Goal: Transaction & Acquisition: Book appointment/travel/reservation

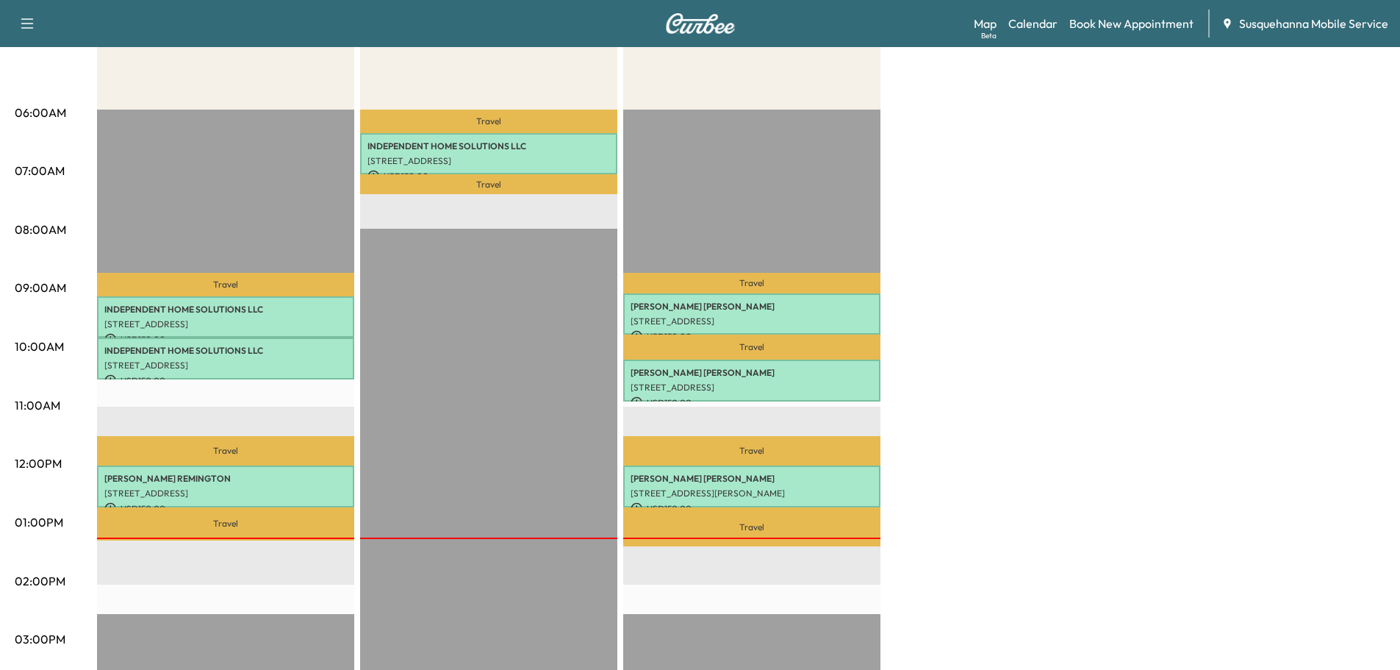
scroll to position [79, 0]
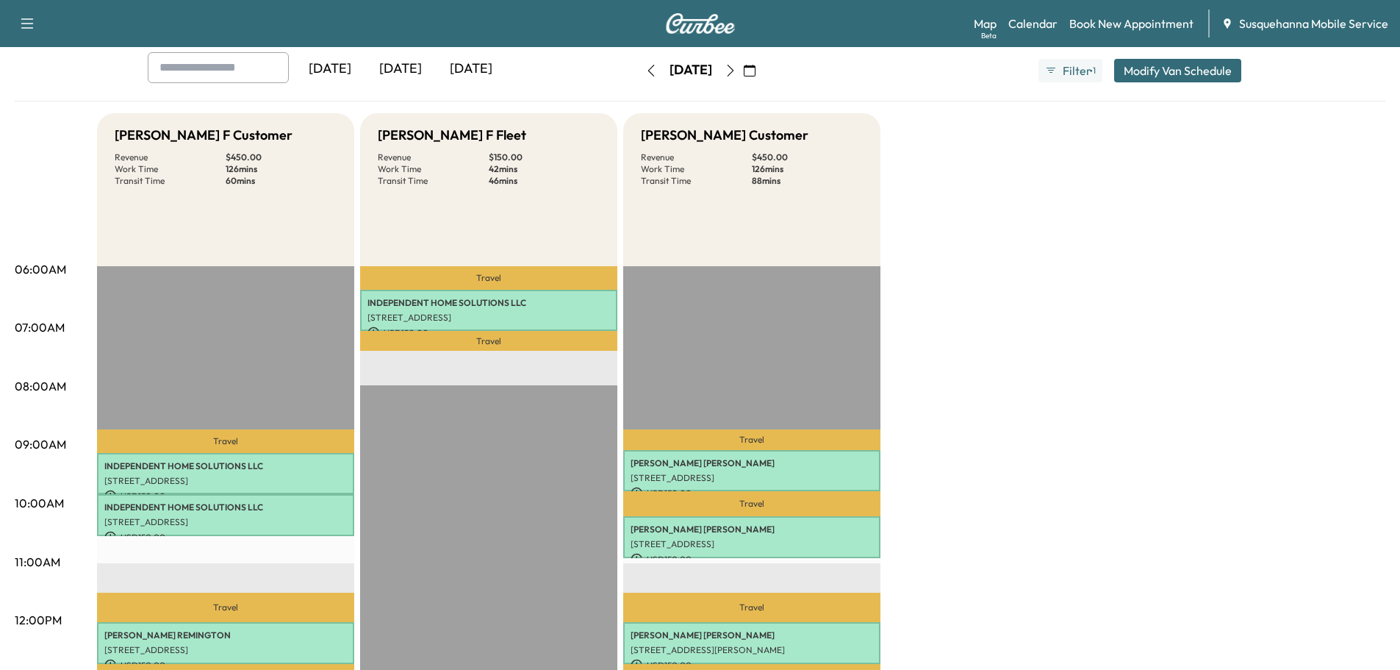
click at [743, 74] on button "button" at bounding box center [730, 71] width 25 height 24
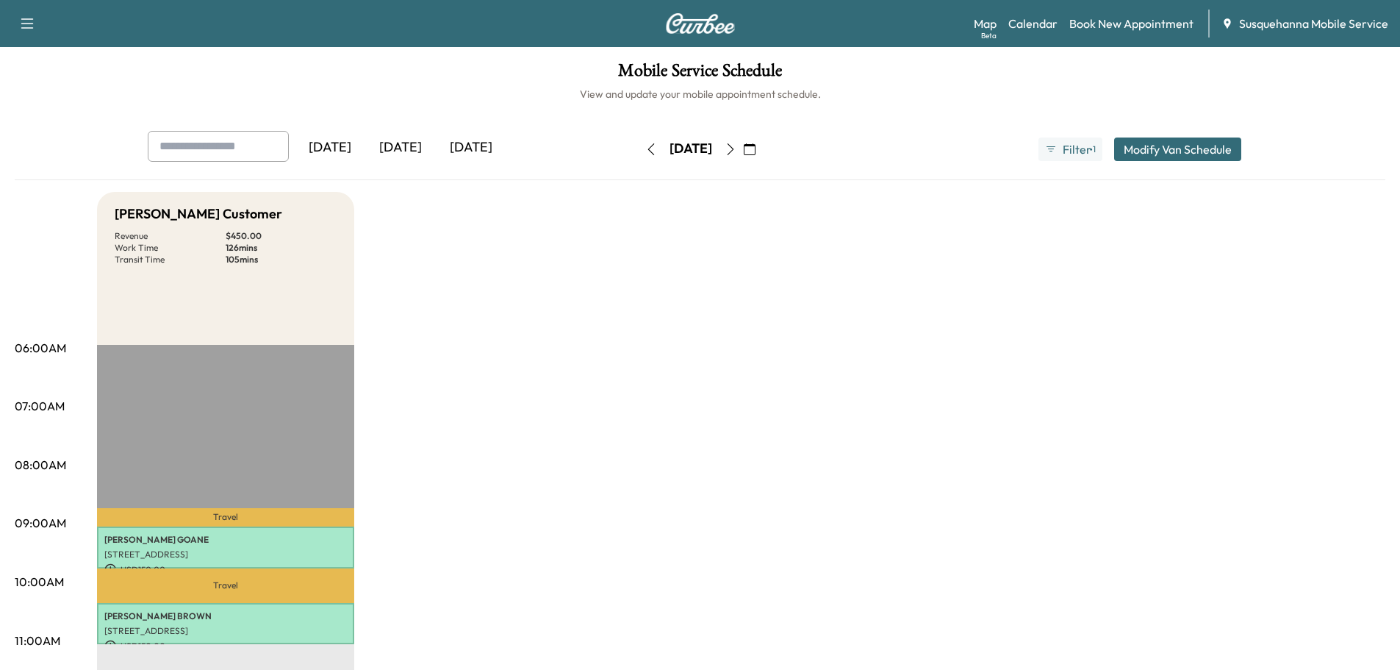
scroll to position [79, 0]
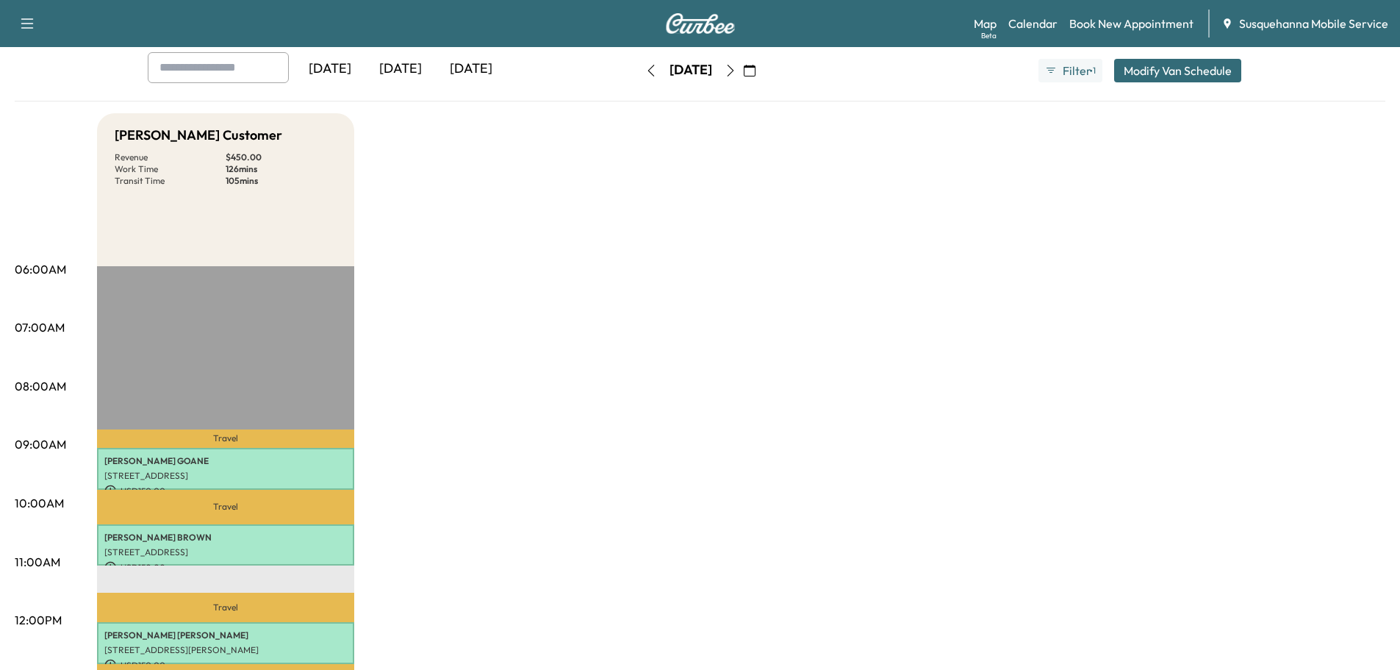
click at [736, 73] on icon "button" at bounding box center [731, 71] width 12 height 12
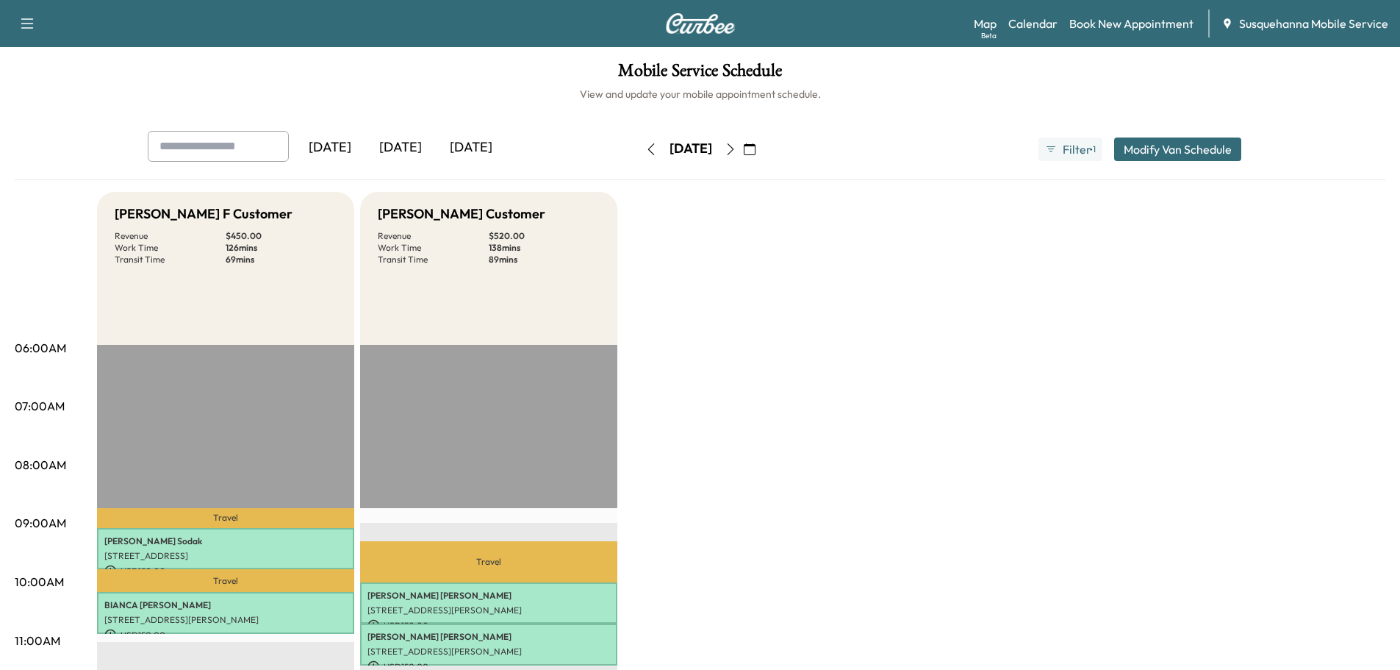
click at [756, 154] on icon "button" at bounding box center [750, 149] width 12 height 12
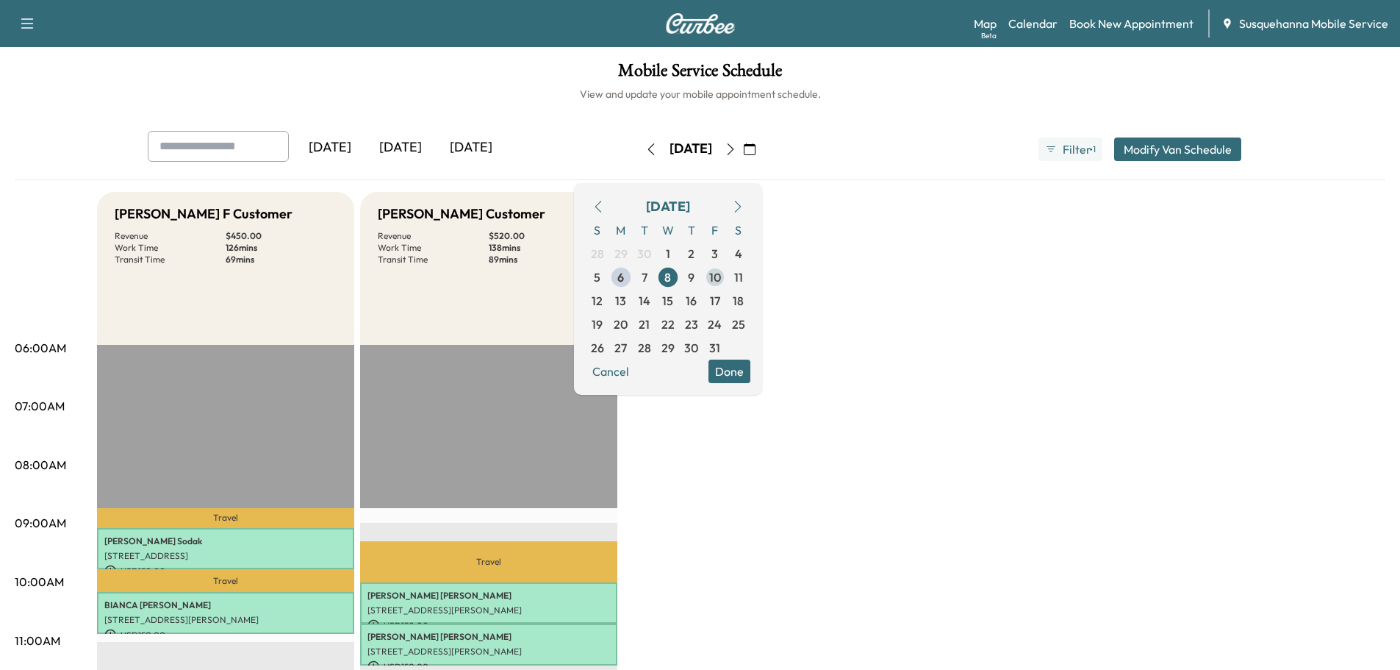
click at [727, 279] on span "10" at bounding box center [715, 277] width 24 height 24
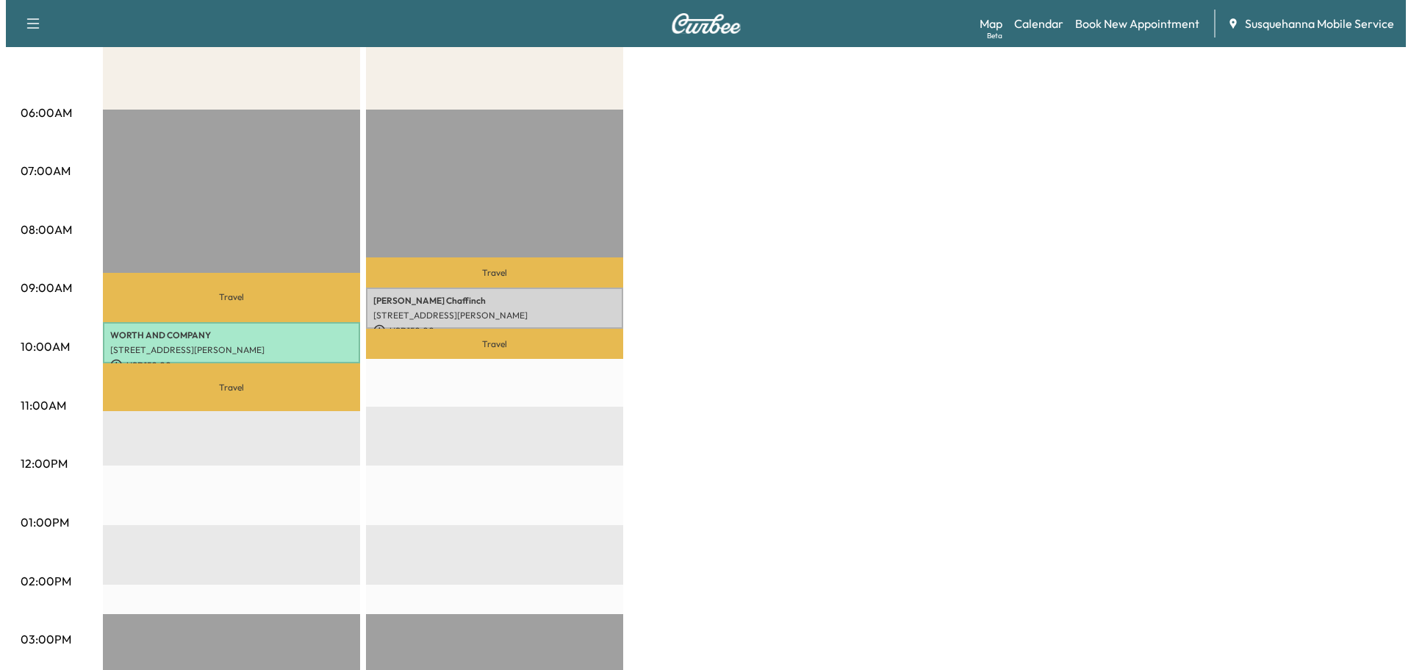
scroll to position [314, 0]
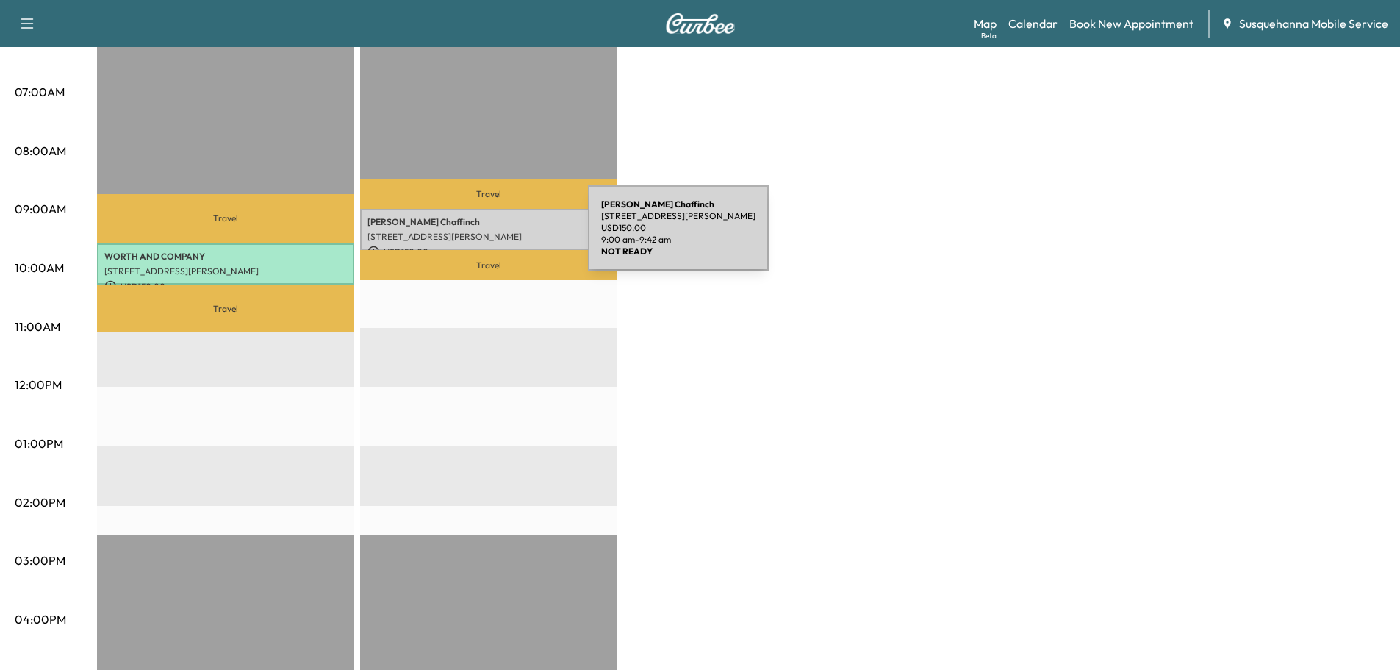
click at [478, 237] on p "[STREET_ADDRESS][PERSON_NAME]" at bounding box center [488, 237] width 243 height 12
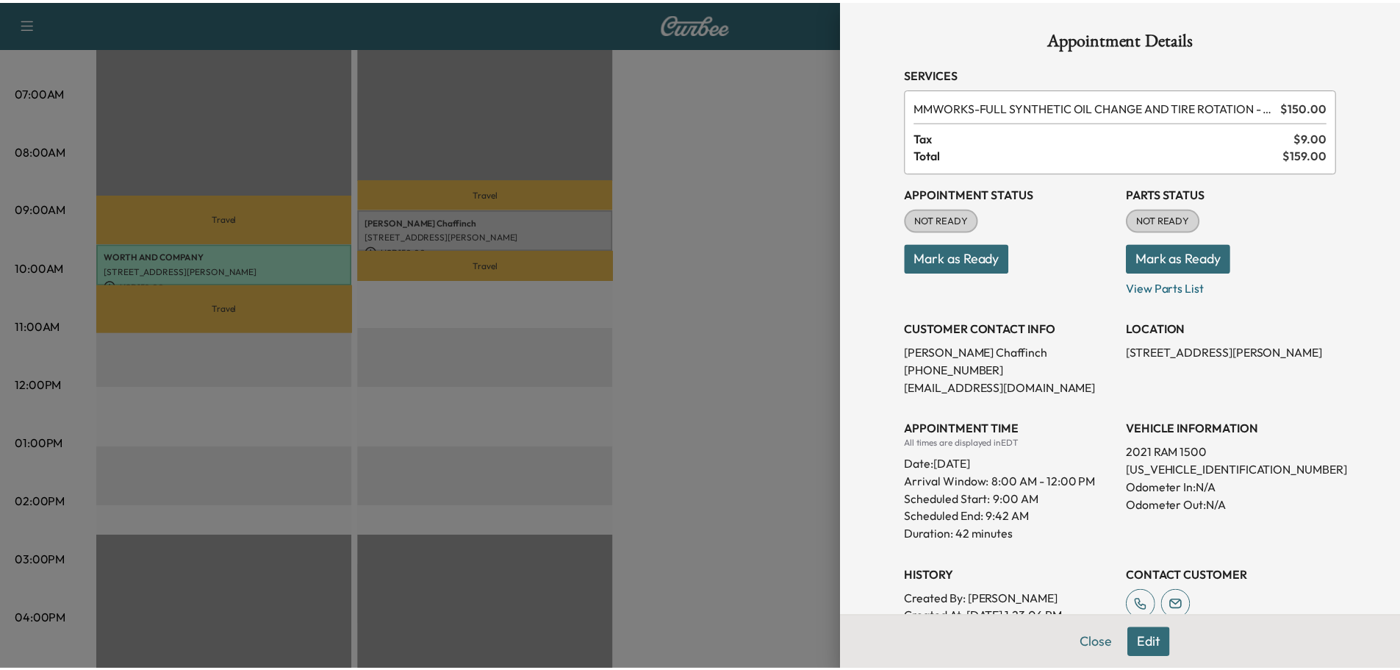
scroll to position [157, 0]
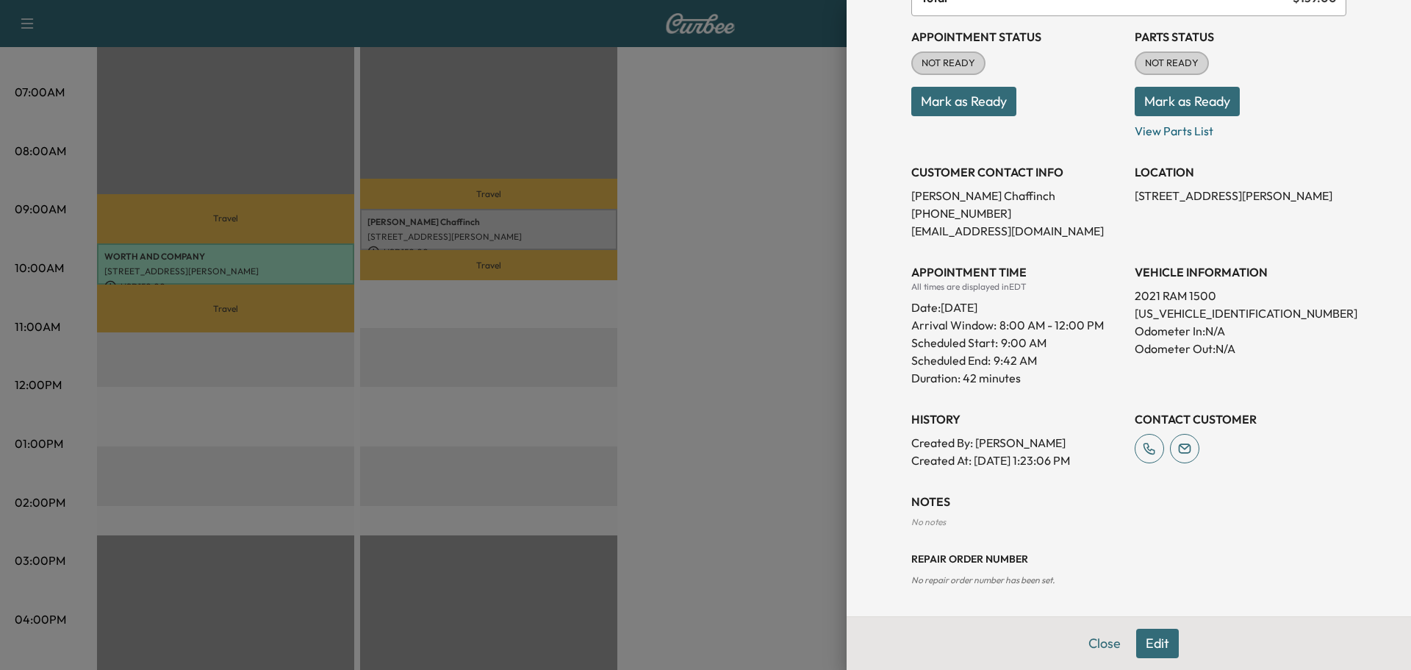
click at [1196, 312] on p "[US_VEHICLE_IDENTIFICATION_NUMBER]" at bounding box center [1241, 313] width 212 height 18
copy p "[US_VEHICLE_IDENTIFICATION_NUMBER]"
drag, startPoint x: 1180, startPoint y: 107, endPoint x: 1038, endPoint y: 86, distance: 143.3
click at [1179, 107] on button "Mark as Ready" at bounding box center [1187, 101] width 105 height 29
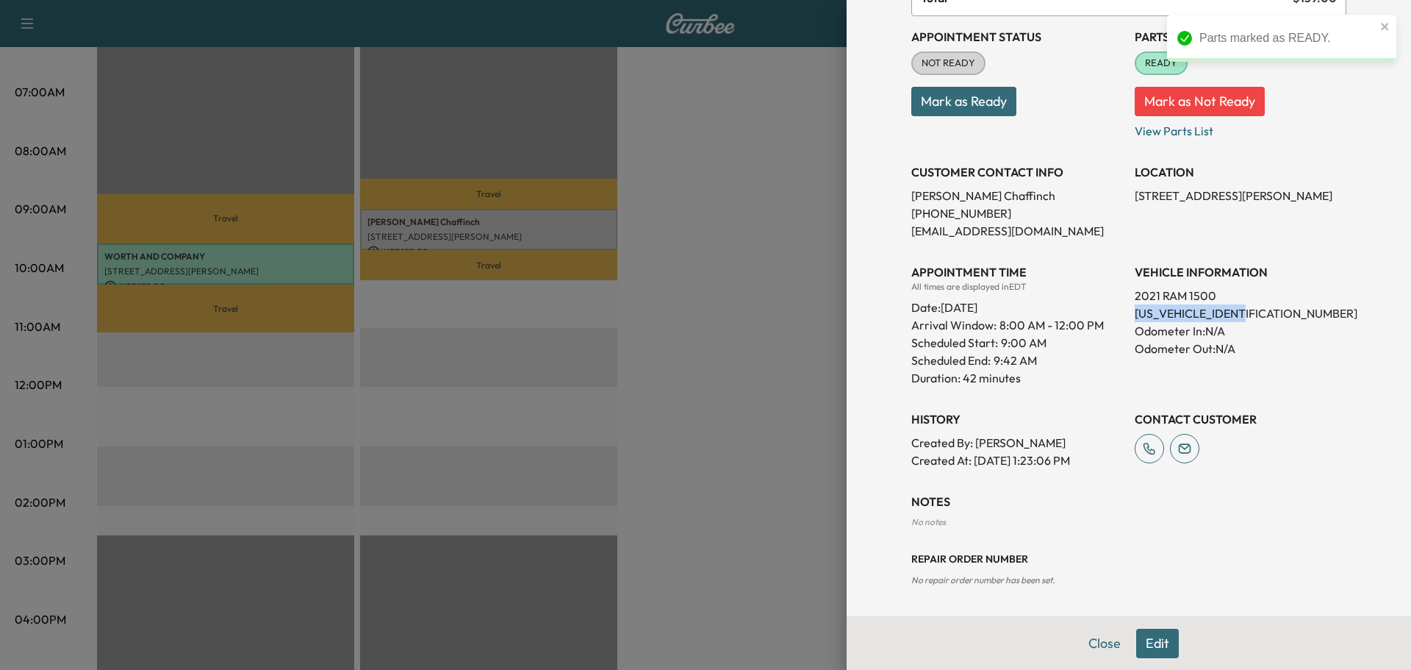
click at [1001, 98] on button "Mark as Ready" at bounding box center [963, 101] width 105 height 29
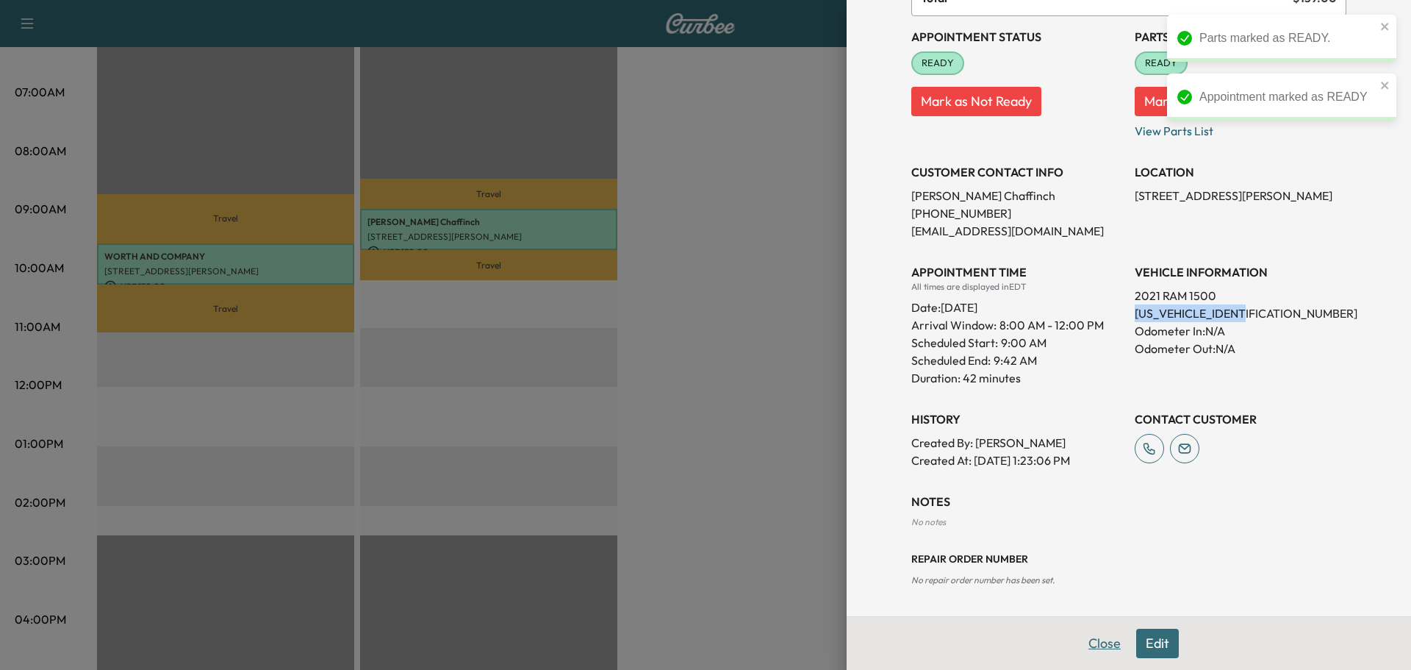
click at [1092, 639] on button "Close" at bounding box center [1104, 642] width 51 height 29
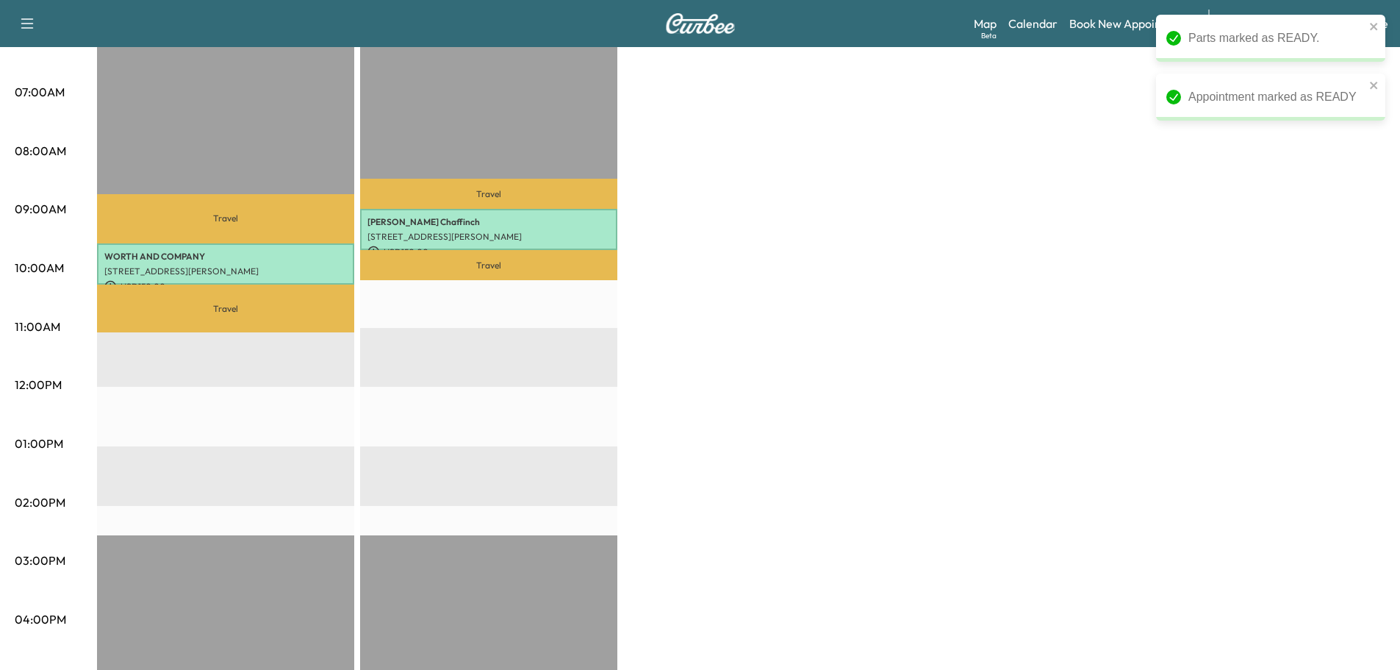
click at [795, 440] on div "[PERSON_NAME] F Customer Revenue $ 150.00 Work Time 42 mins Transit Time 100 mi…" at bounding box center [741, 429] width 1288 height 1102
click at [1052, 206] on div "[PERSON_NAME] F Customer Revenue $ 150.00 Work Time 42 mins Transit Time 100 mi…" at bounding box center [741, 429] width 1288 height 1102
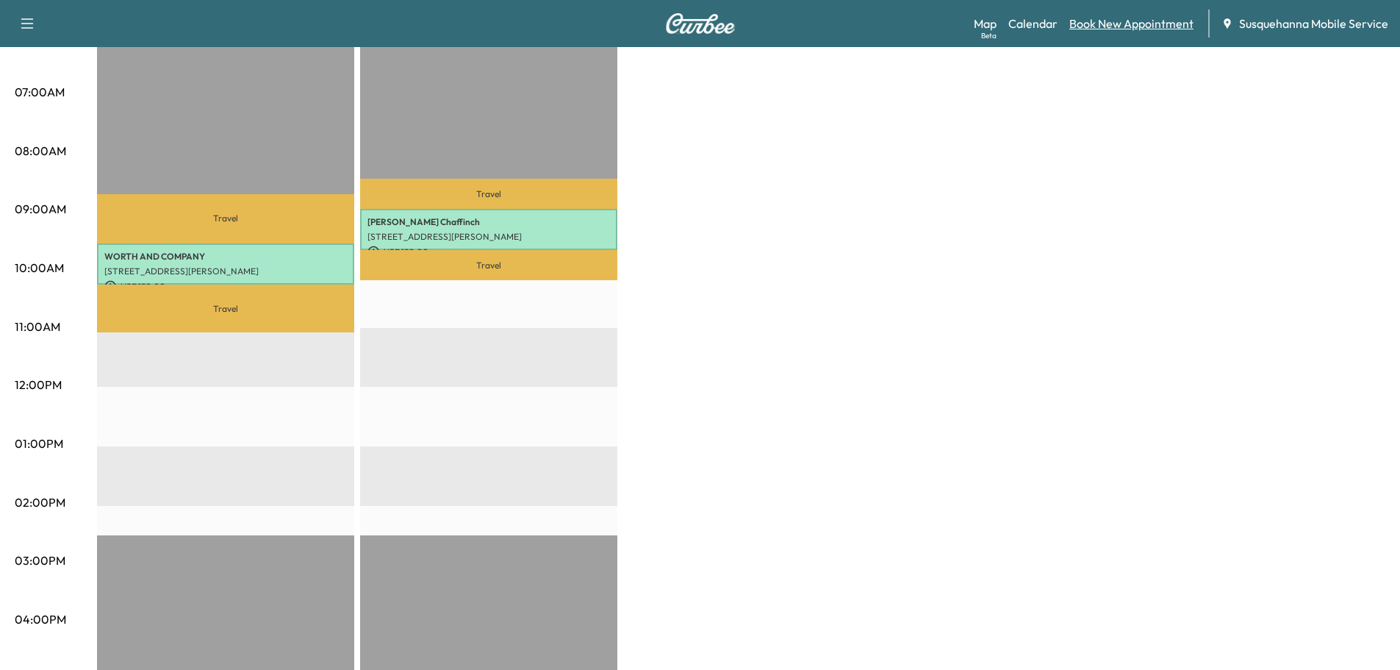
click at [1131, 30] on link "Book New Appointment" at bounding box center [1131, 24] width 124 height 18
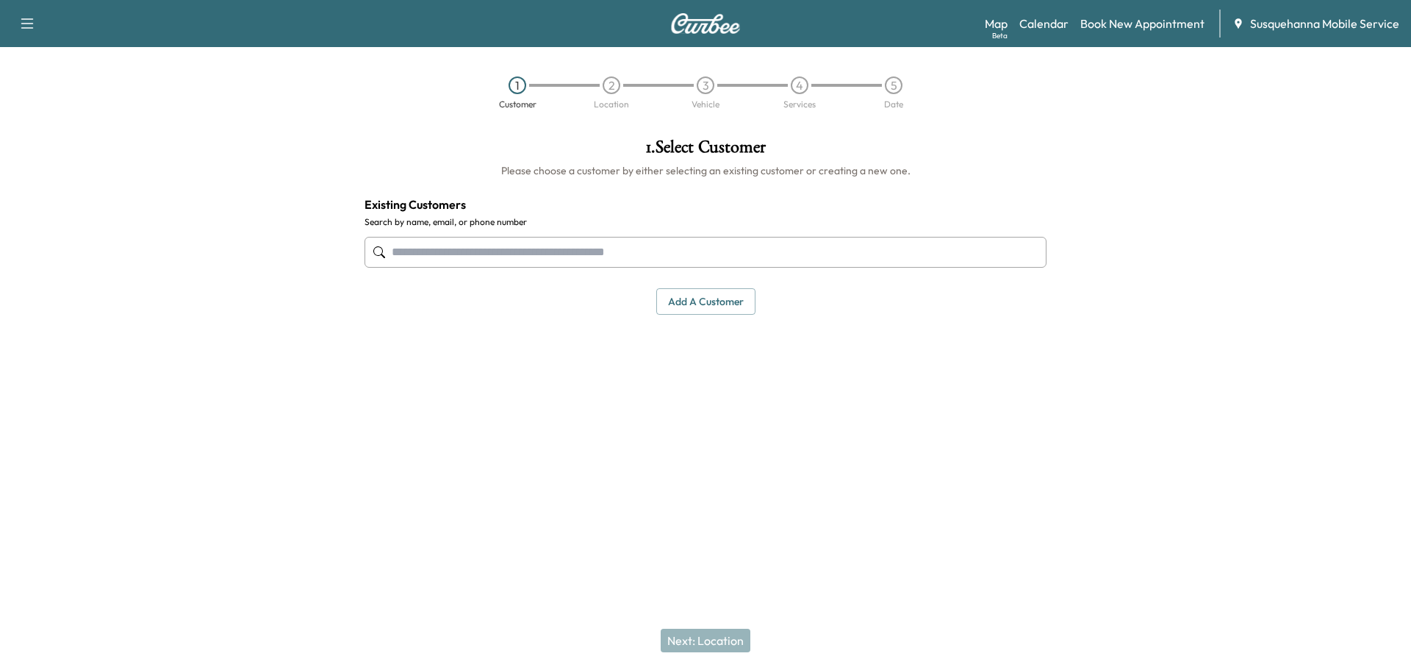
drag, startPoint x: 644, startPoint y: 257, endPoint x: 643, endPoint y: 250, distance: 7.4
click at [643, 251] on input "text" at bounding box center [706, 252] width 682 height 31
click at [509, 258] on input "text" at bounding box center [706, 252] width 682 height 31
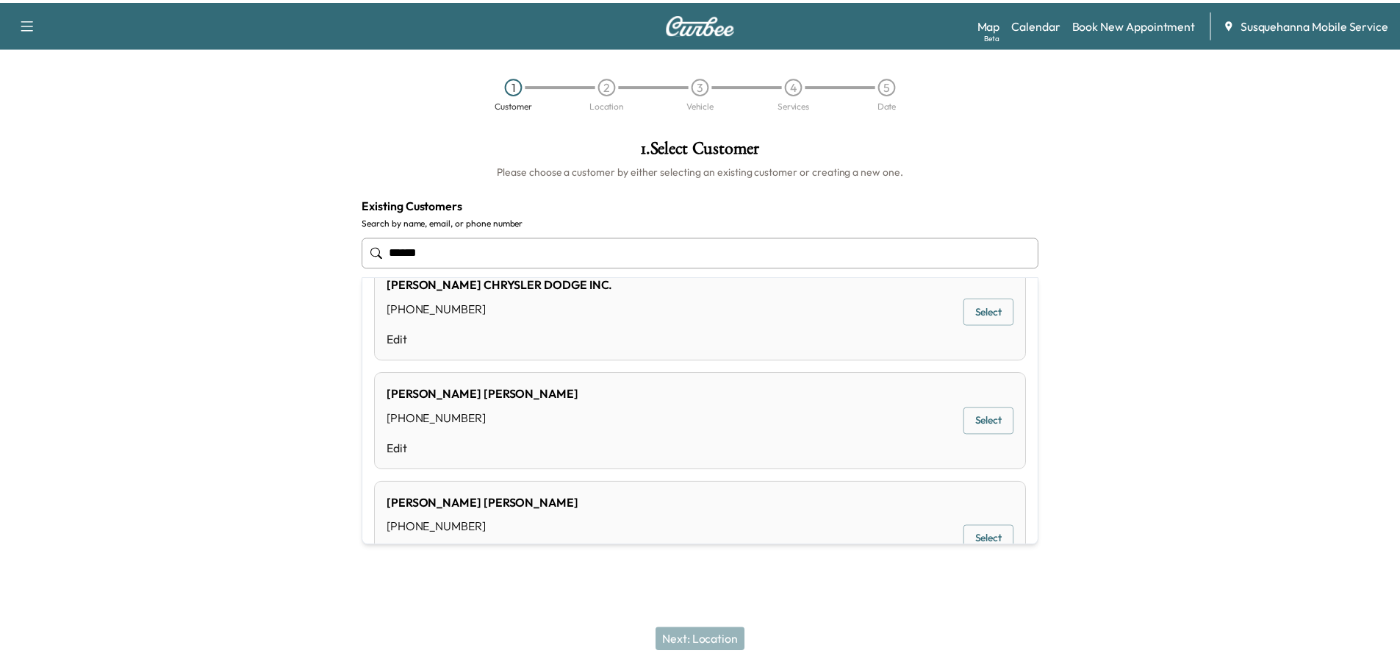
scroll to position [549, 0]
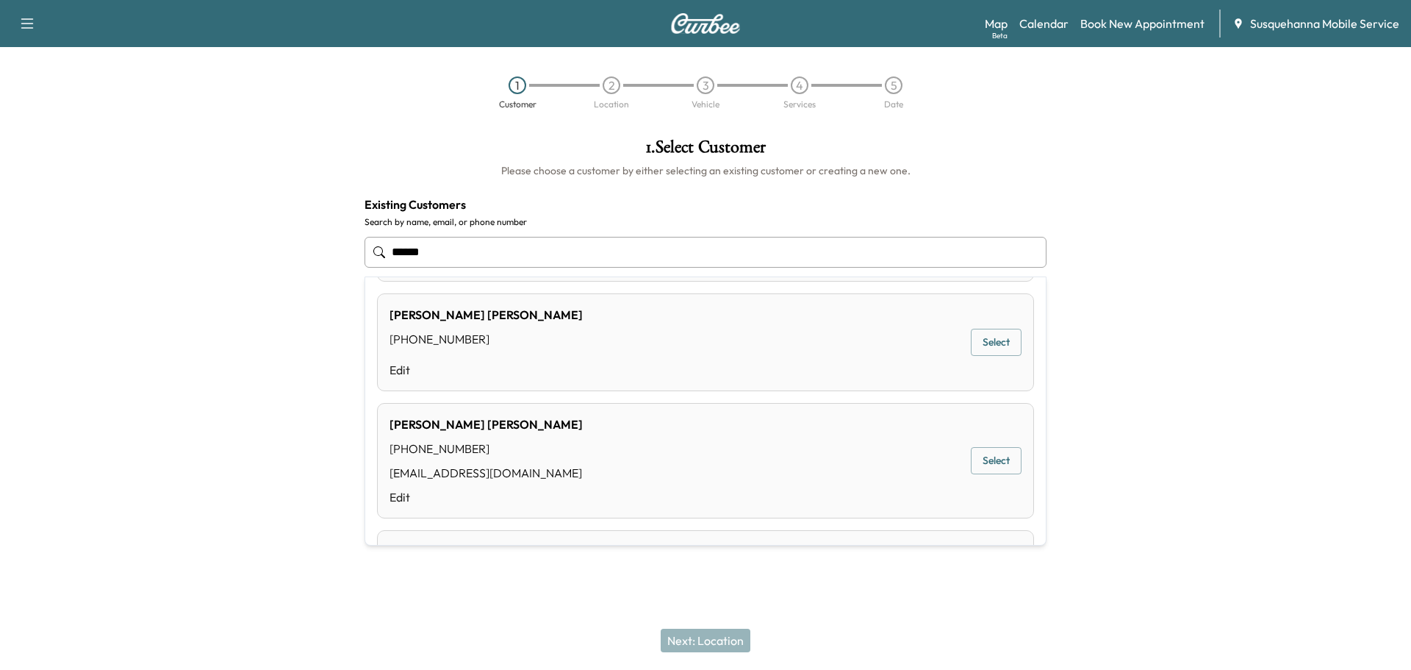
click at [983, 464] on button "Select" at bounding box center [996, 460] width 51 height 27
type input "**********"
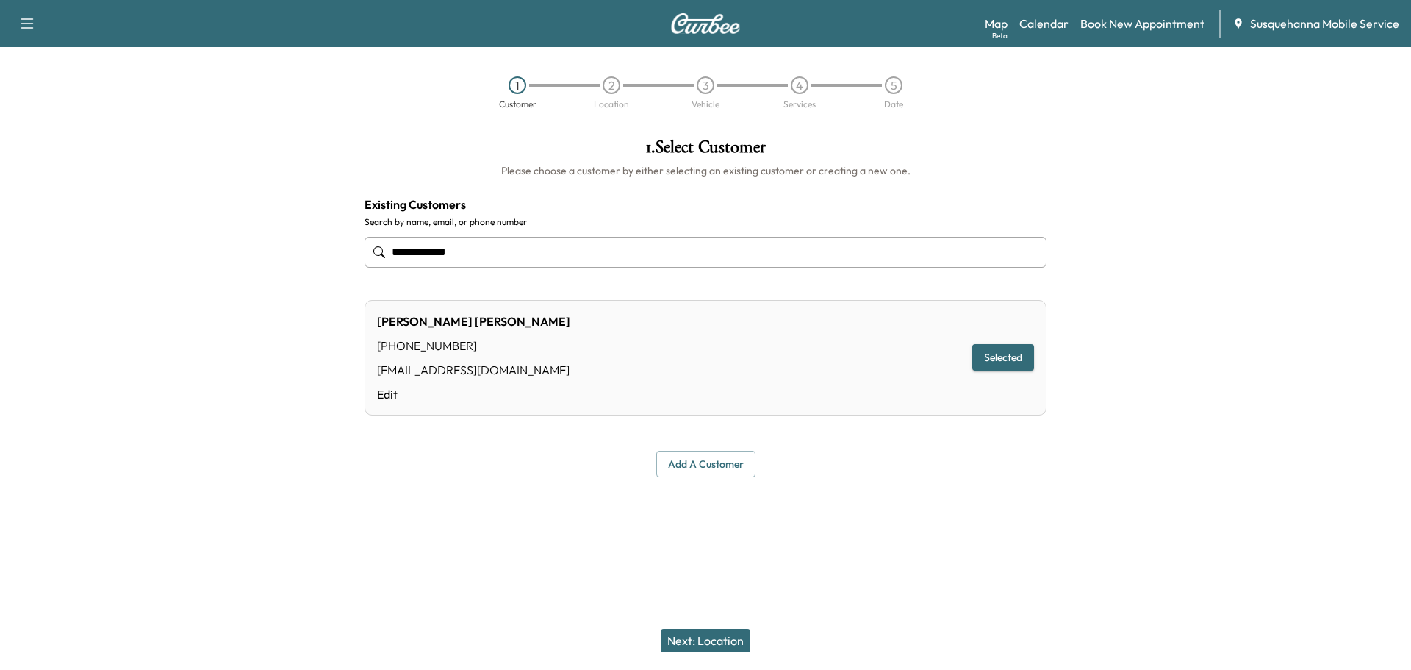
click at [713, 640] on button "Next: Location" at bounding box center [706, 640] width 90 height 24
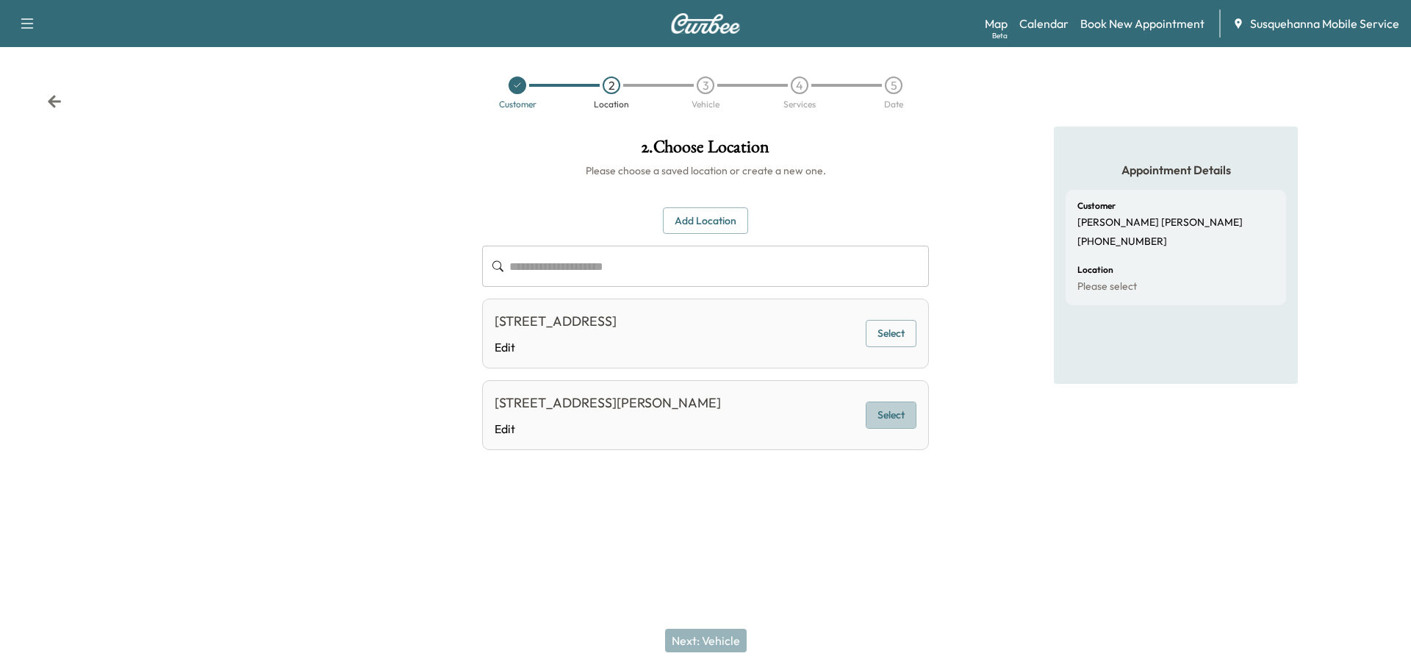
click at [908, 415] on button "Select" at bounding box center [891, 414] width 51 height 27
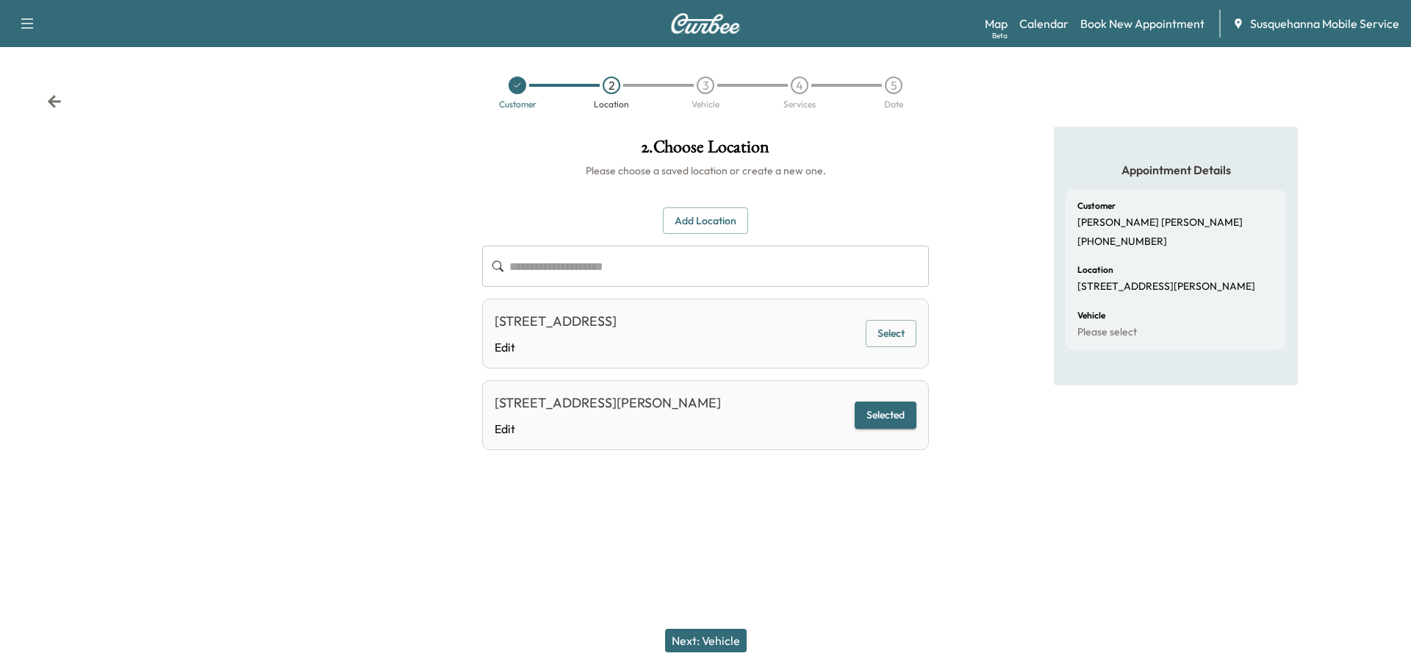
click at [712, 646] on button "Next: Vehicle" at bounding box center [706, 640] width 82 height 24
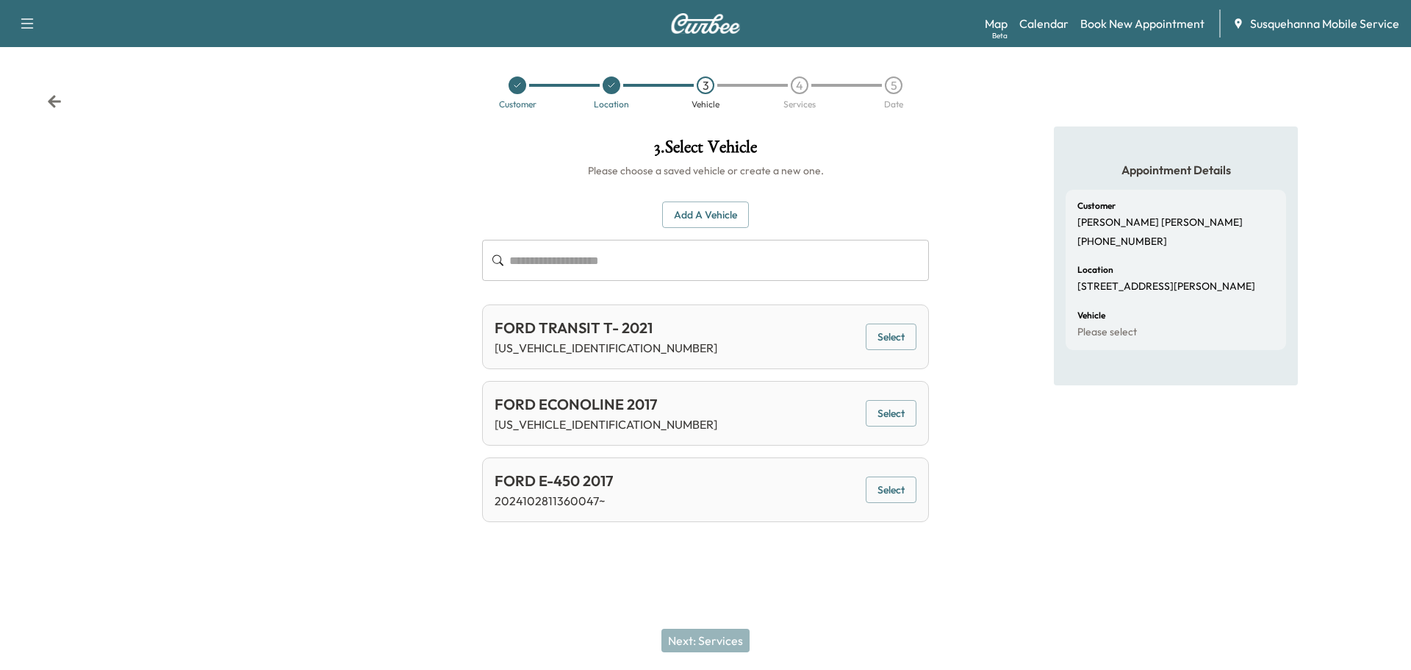
click at [907, 493] on button "Select" at bounding box center [891, 489] width 51 height 27
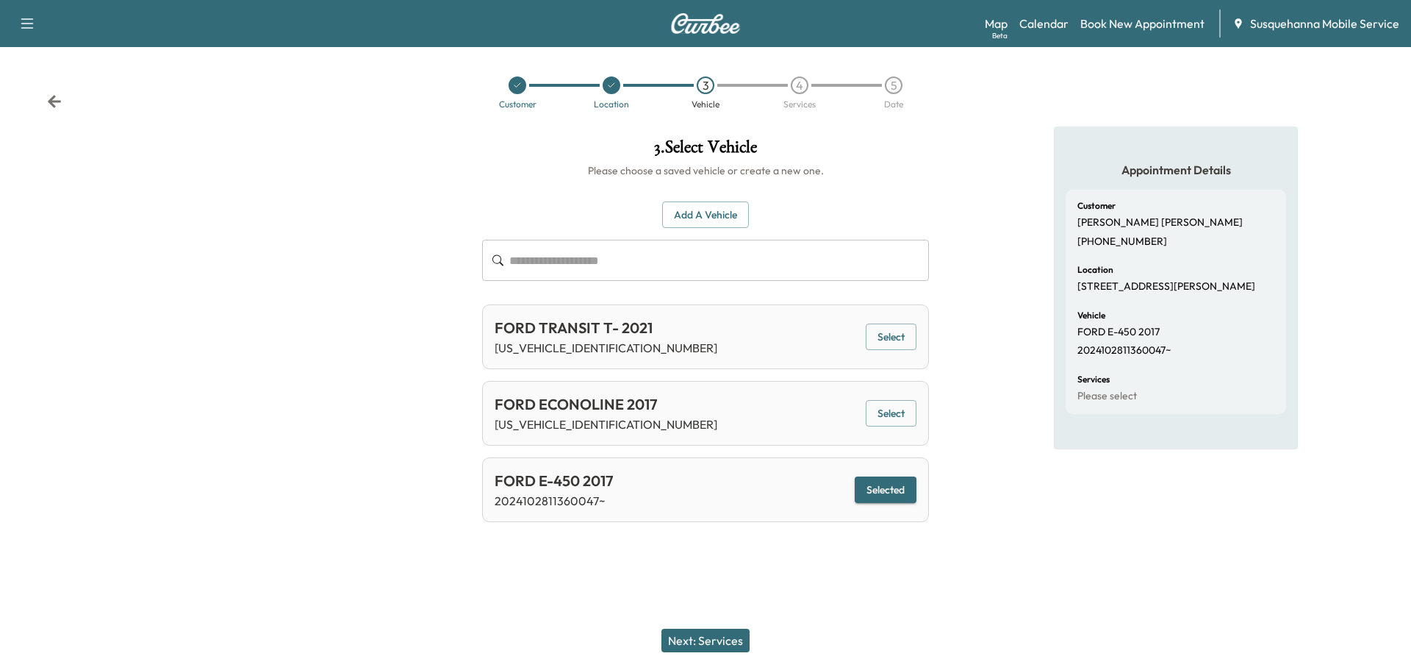
click at [745, 636] on button "Next: Services" at bounding box center [705, 640] width 88 height 24
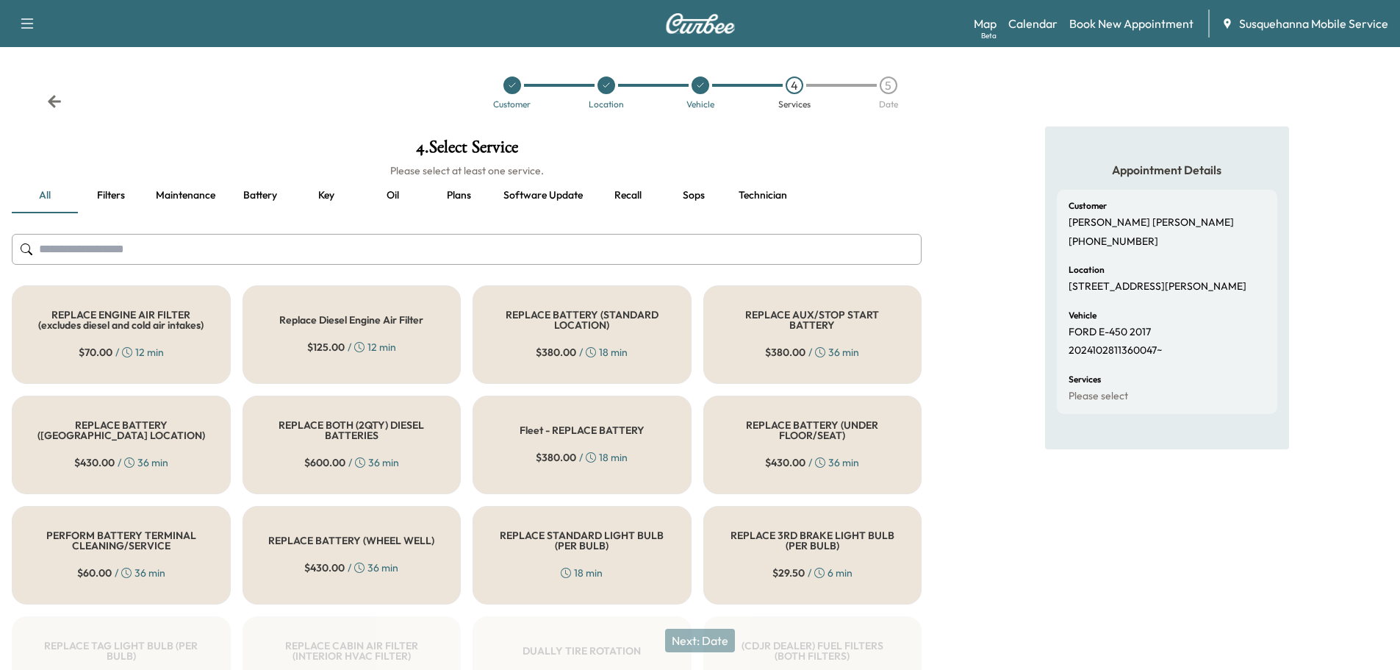
click at [633, 253] on input "text" at bounding box center [467, 249] width 910 height 31
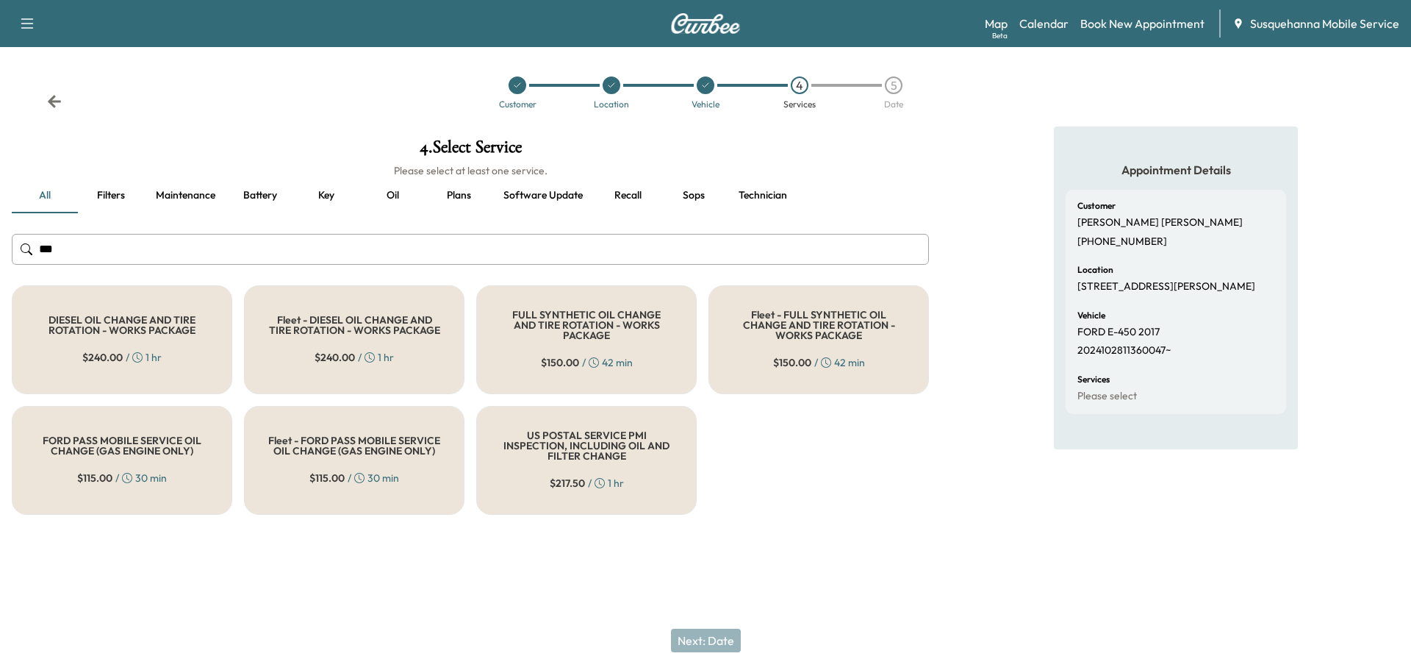
type input "***"
click at [587, 301] on div "FULL SYNTHETIC OIL CHANGE AND TIRE ROTATION - WORKS PACKAGE $ 150.00 / 42 min" at bounding box center [586, 339] width 220 height 109
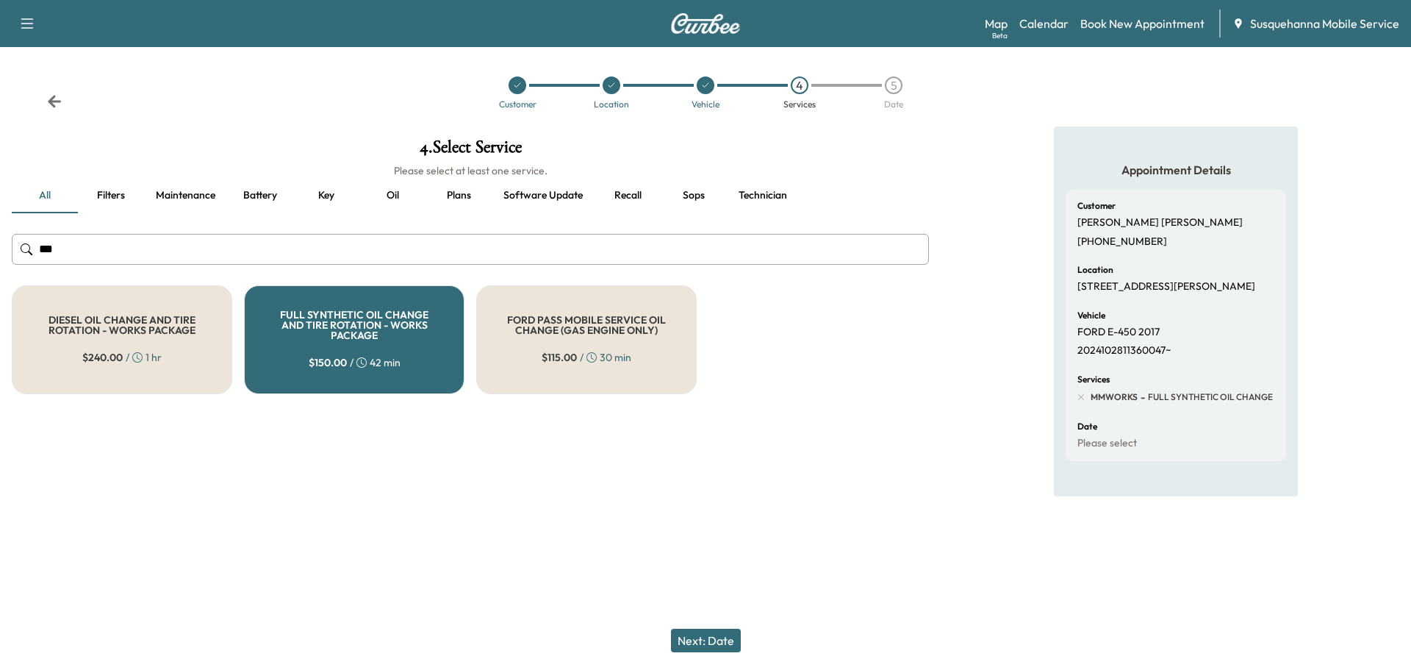
click at [723, 632] on button "Next: Date" at bounding box center [706, 640] width 70 height 24
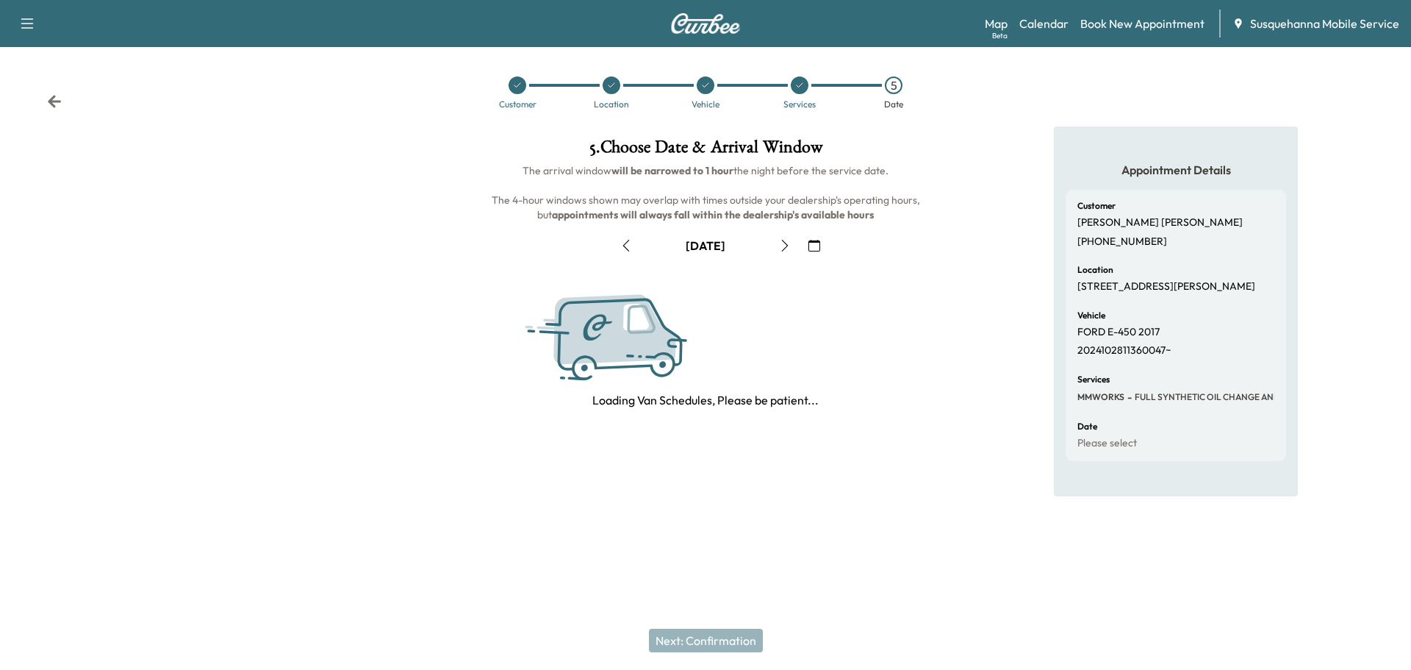
click at [809, 246] on icon "button" at bounding box center [814, 246] width 12 height 12
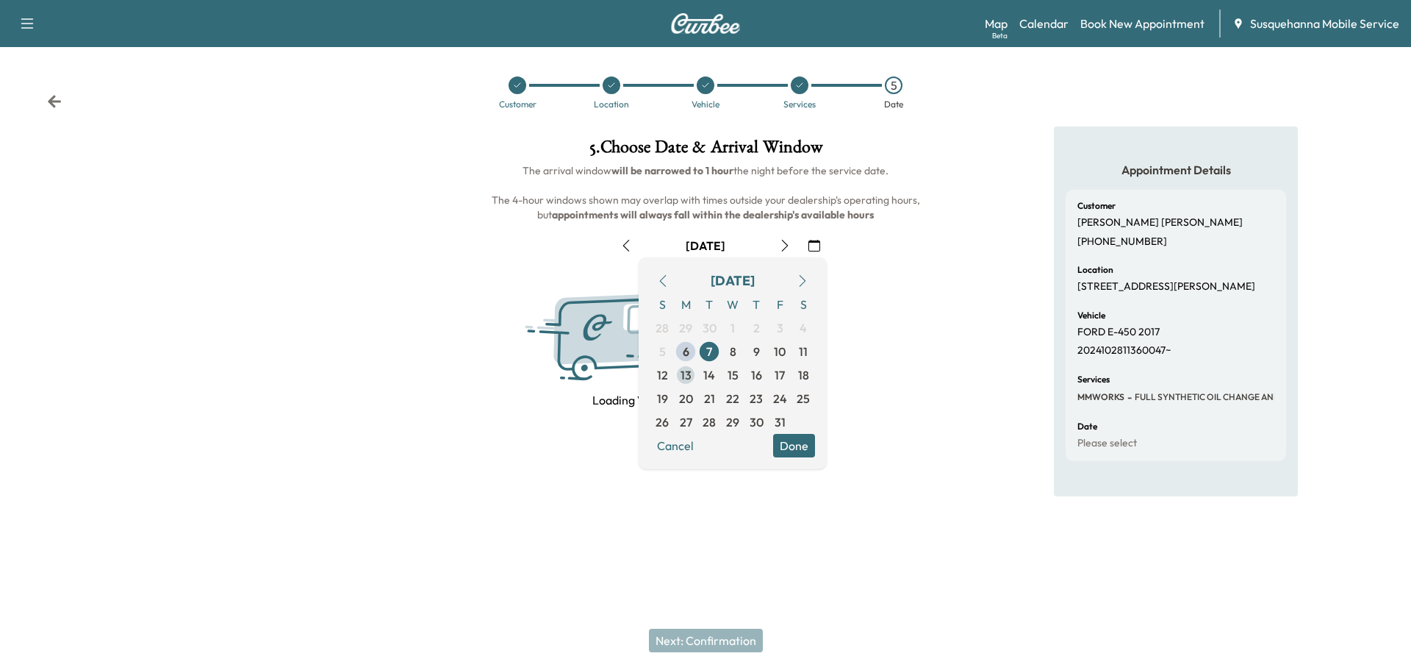
click at [687, 374] on span "13" at bounding box center [686, 375] width 11 height 18
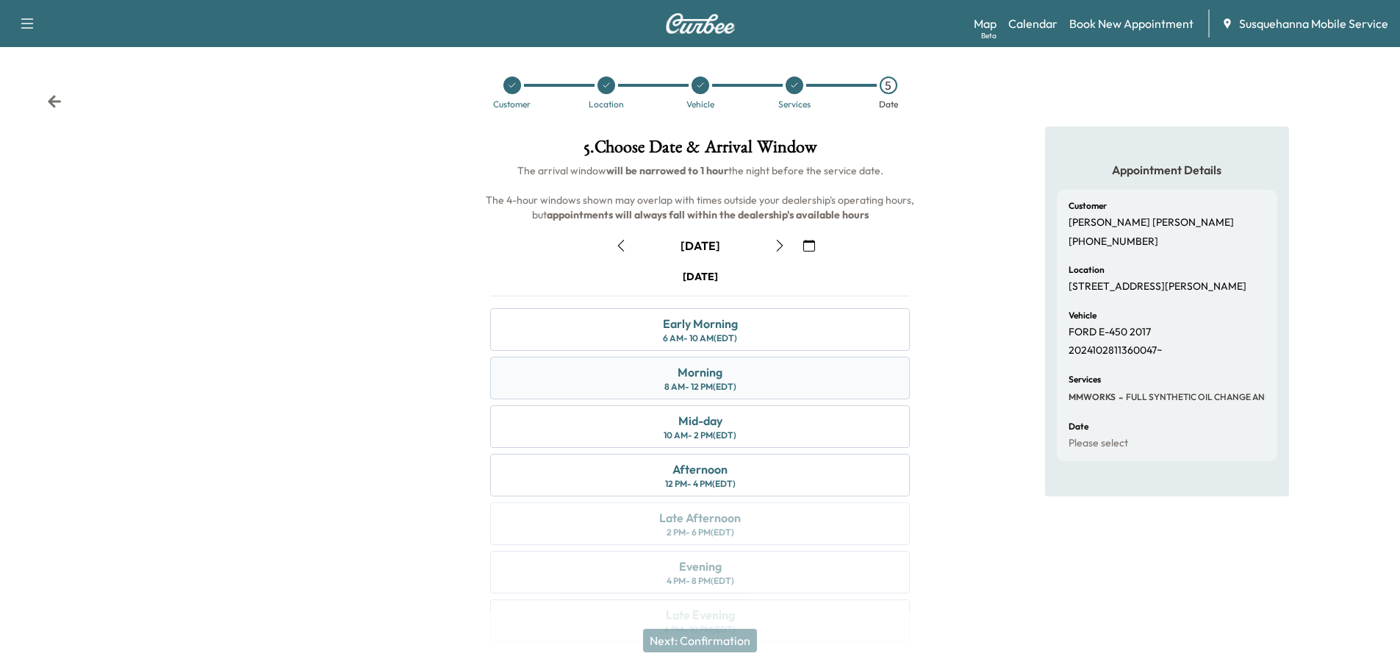
click at [705, 374] on div "Morning" at bounding box center [700, 372] width 45 height 18
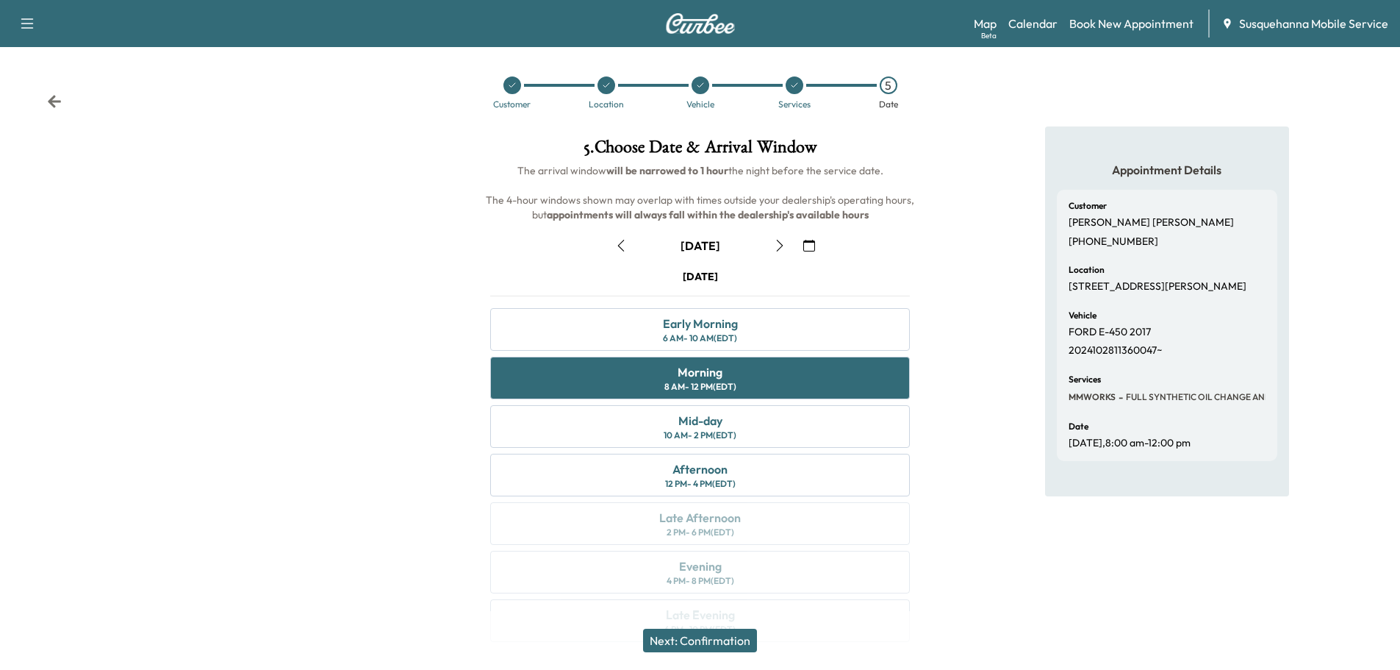
click at [708, 639] on button "Next: Confirmation" at bounding box center [700, 640] width 114 height 24
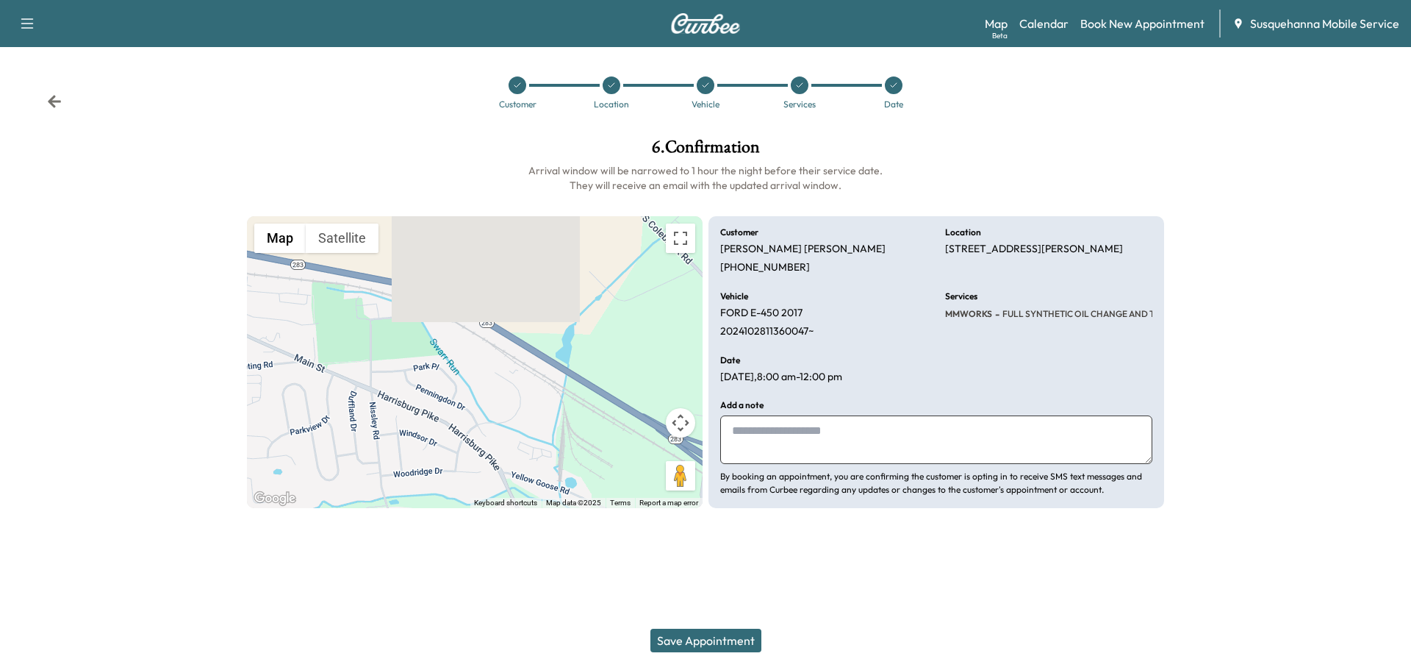
click at [808, 444] on textarea at bounding box center [936, 439] width 432 height 49
click at [48, 110] on div "Customer Location Vehicle Services Date" at bounding box center [705, 93] width 1411 height 68
click at [859, 439] on textarea "**********" at bounding box center [936, 439] width 432 height 49
type textarea "**********"
click at [54, 105] on icon at bounding box center [54, 101] width 13 height 12
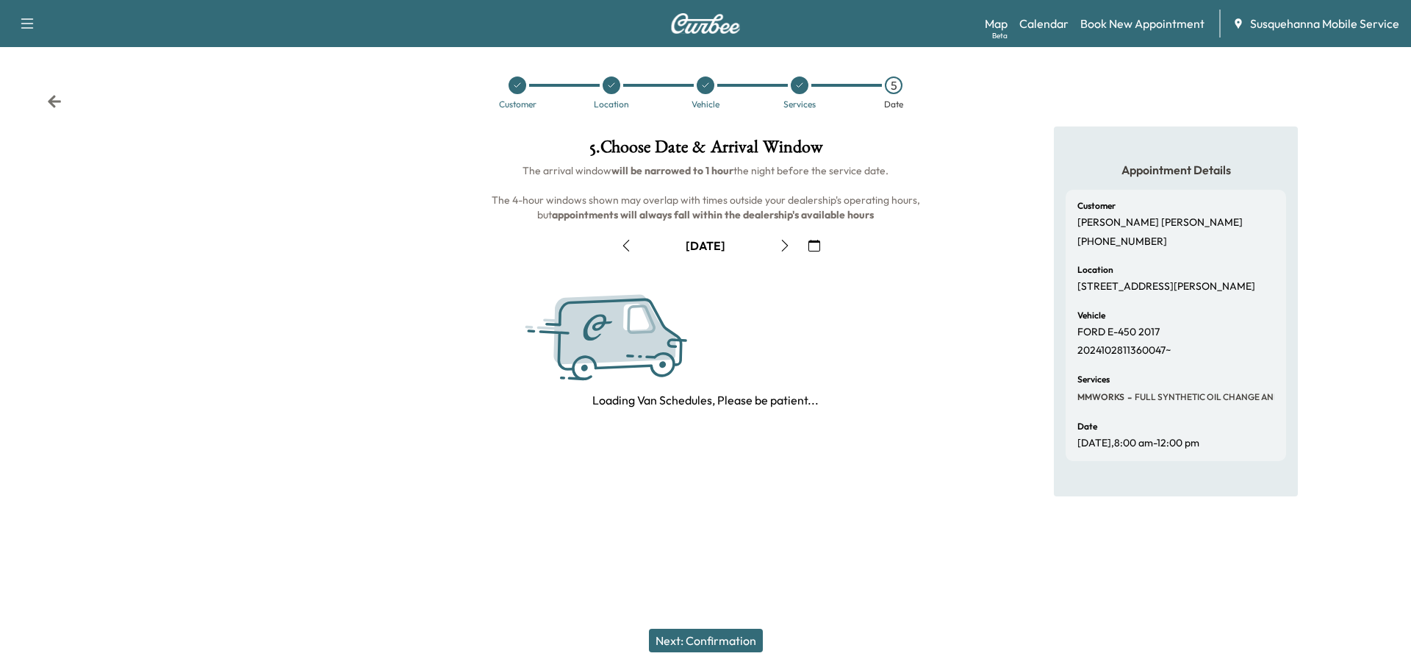
click at [817, 247] on icon "button" at bounding box center [814, 246] width 12 height 12
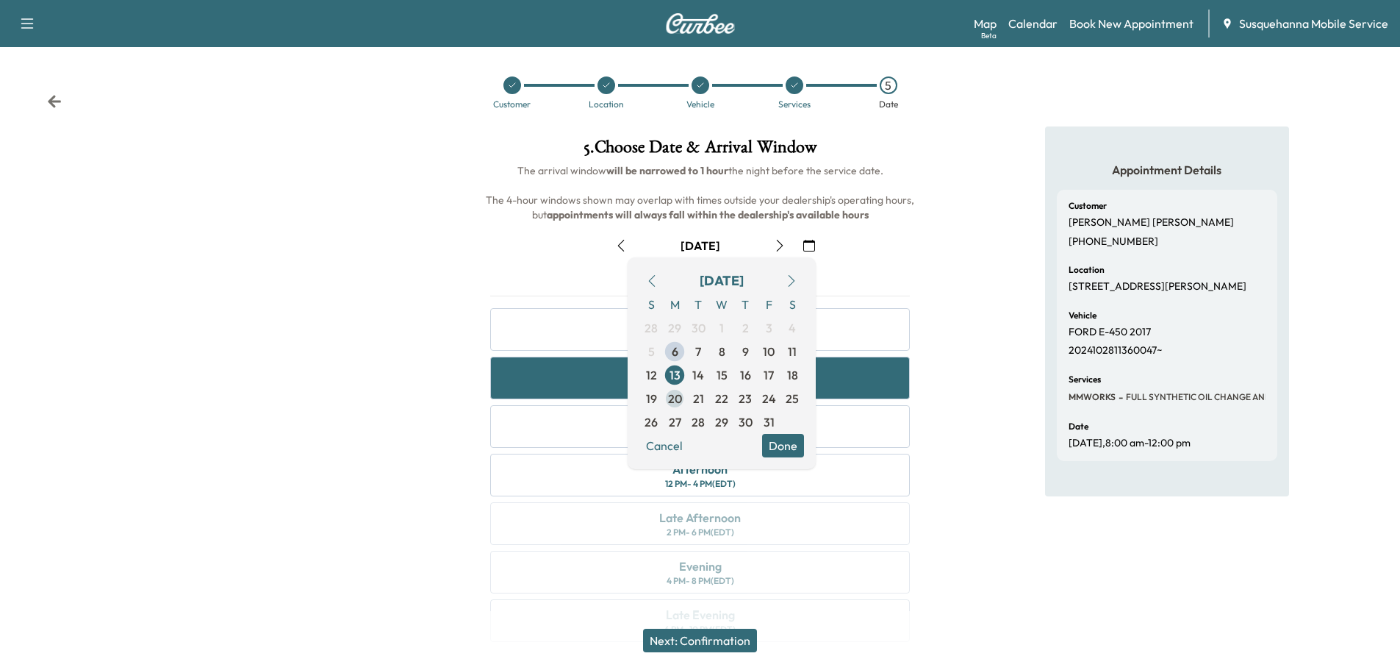
click at [678, 395] on span "20" at bounding box center [675, 399] width 14 height 18
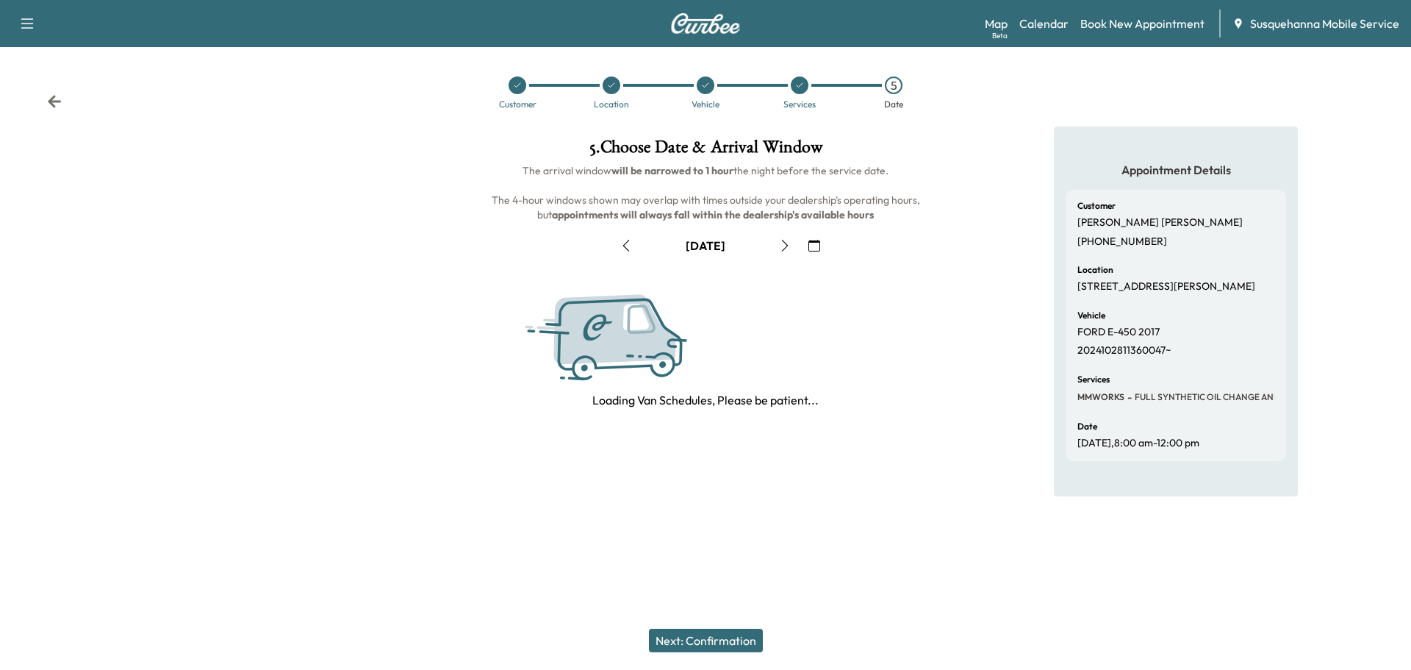
click at [809, 248] on icon "button" at bounding box center [814, 246] width 12 height 12
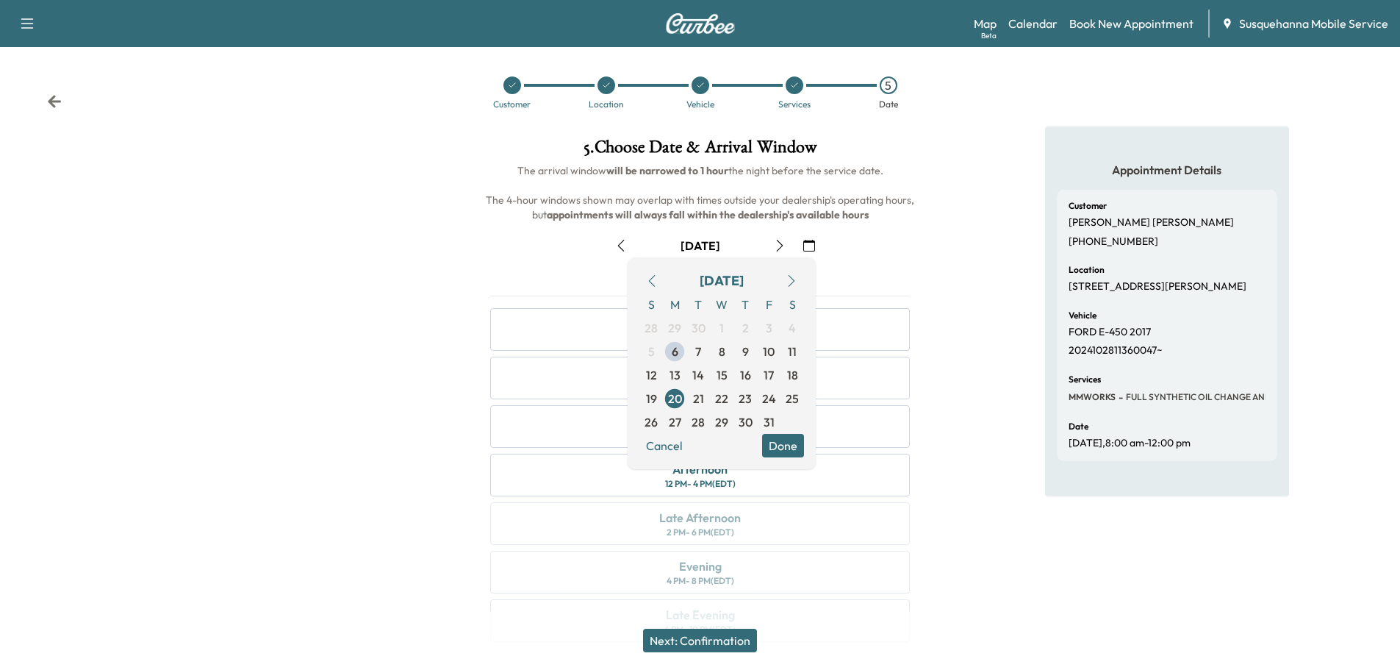
click at [779, 448] on button "Done" at bounding box center [783, 446] width 42 height 24
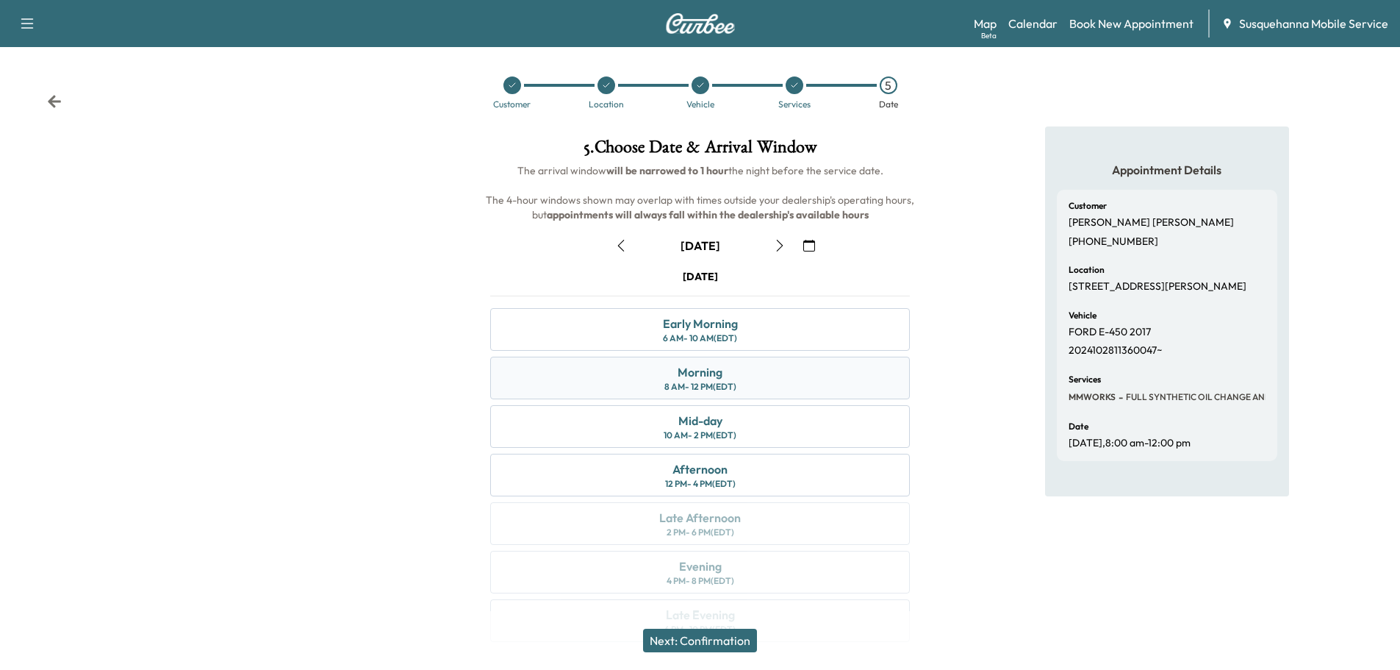
click at [762, 381] on div "Morning 8 AM - 12 PM (EDT)" at bounding box center [700, 377] width 420 height 43
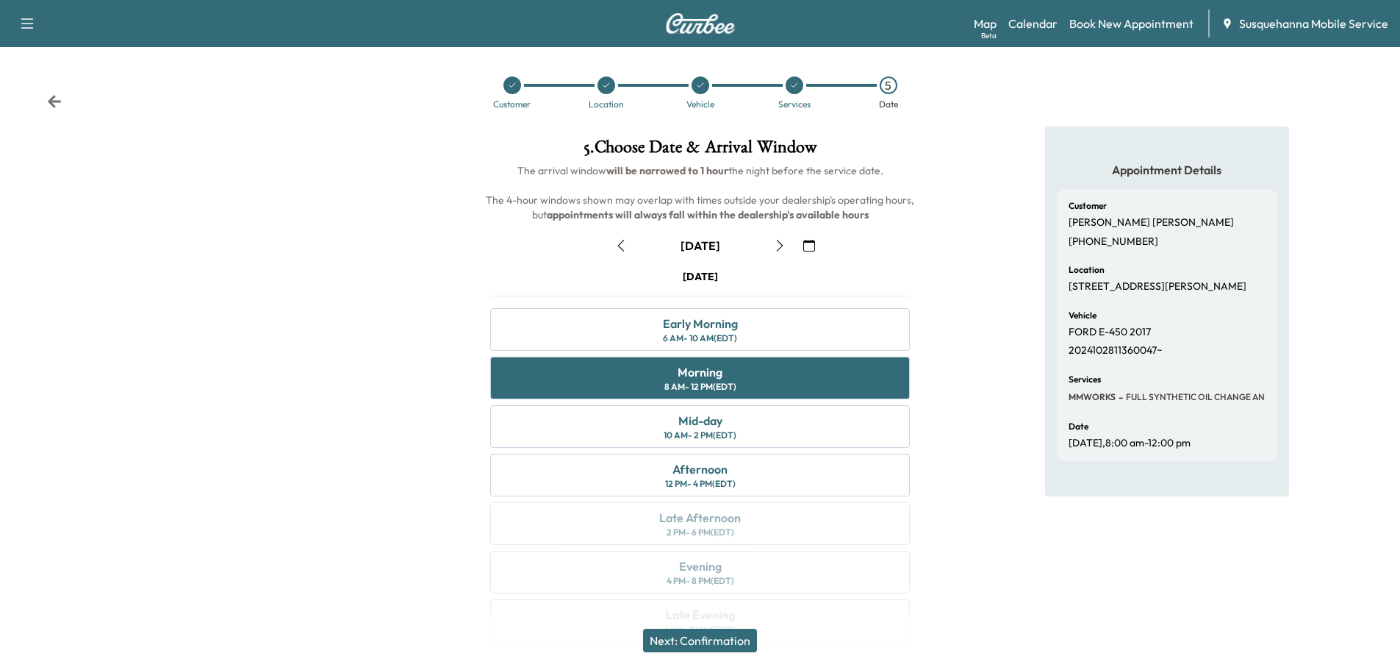
click at [734, 636] on button "Next: Confirmation" at bounding box center [700, 640] width 114 height 24
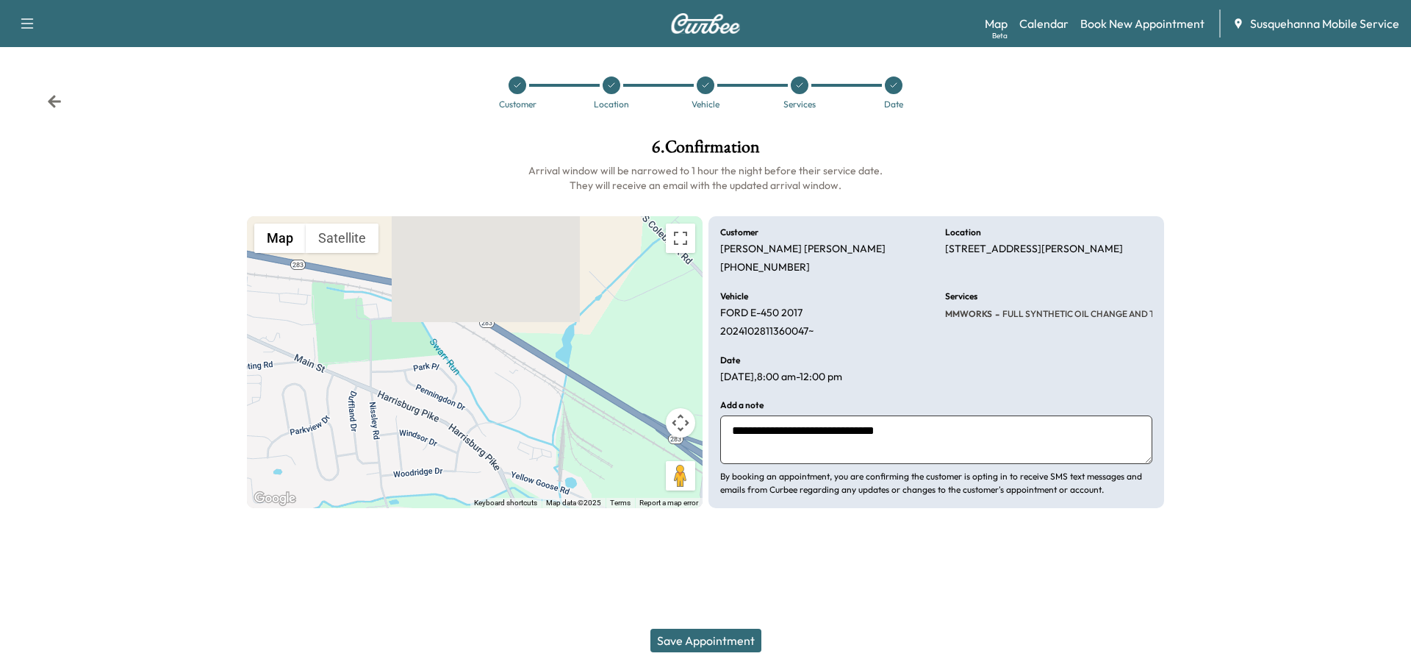
click at [944, 427] on textarea "**********" at bounding box center [936, 439] width 432 height 49
type textarea "**********"
drag, startPoint x: 678, startPoint y: 634, endPoint x: 699, endPoint y: 632, distance: 21.4
click at [678, 634] on button "Save Appointment" at bounding box center [705, 640] width 111 height 24
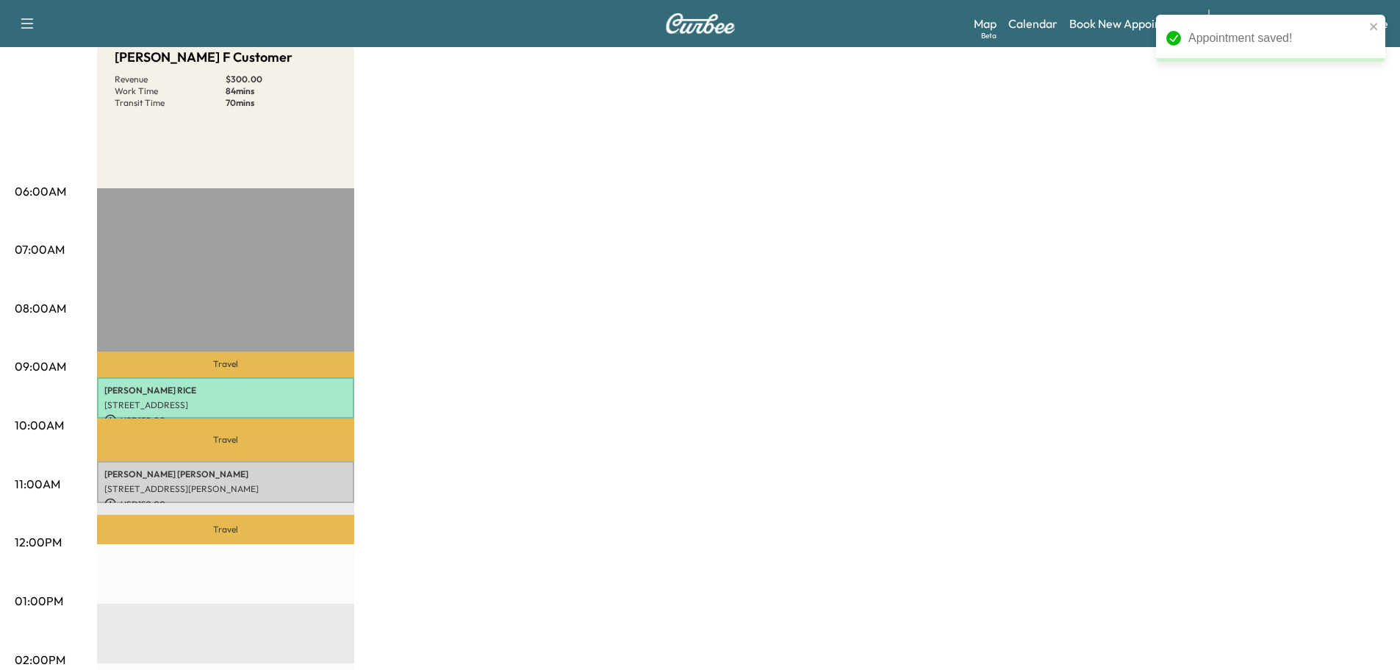
scroll to position [235, 0]
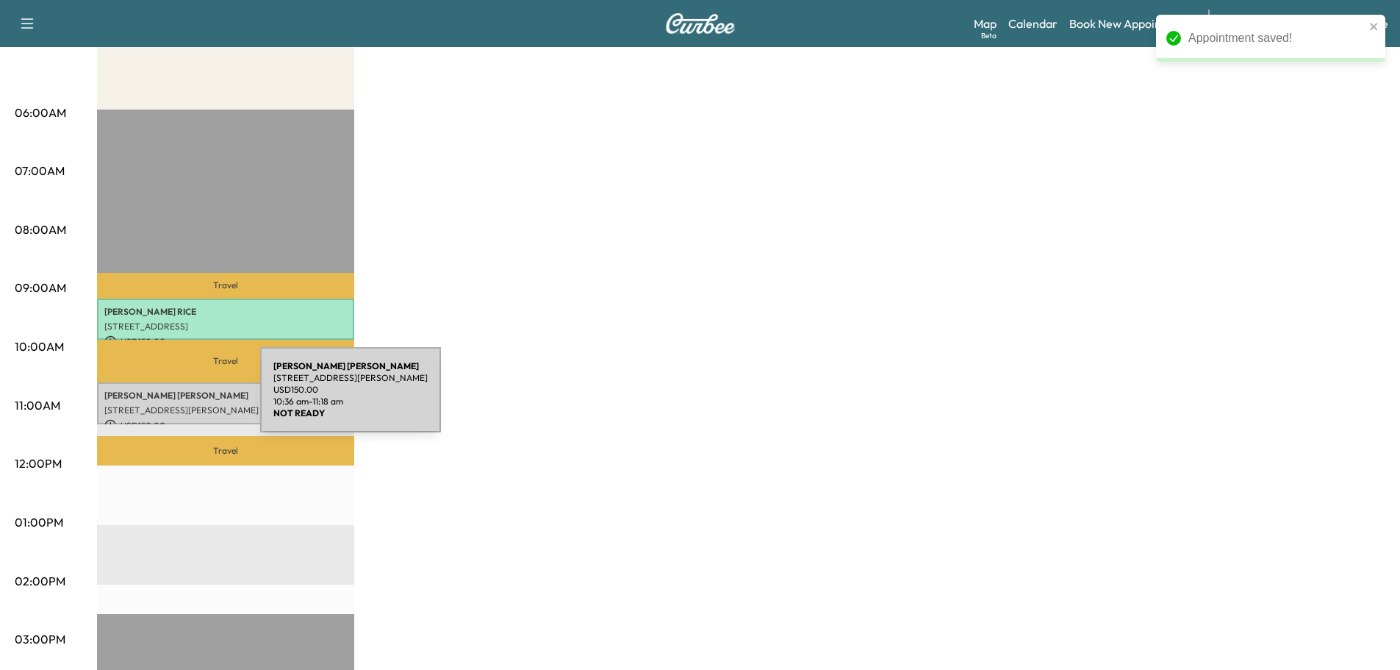
click at [150, 398] on div "[PERSON_NAME] [STREET_ADDRESS][PERSON_NAME] USD 150.00 10:36 am - 11:18 am" at bounding box center [225, 403] width 257 height 42
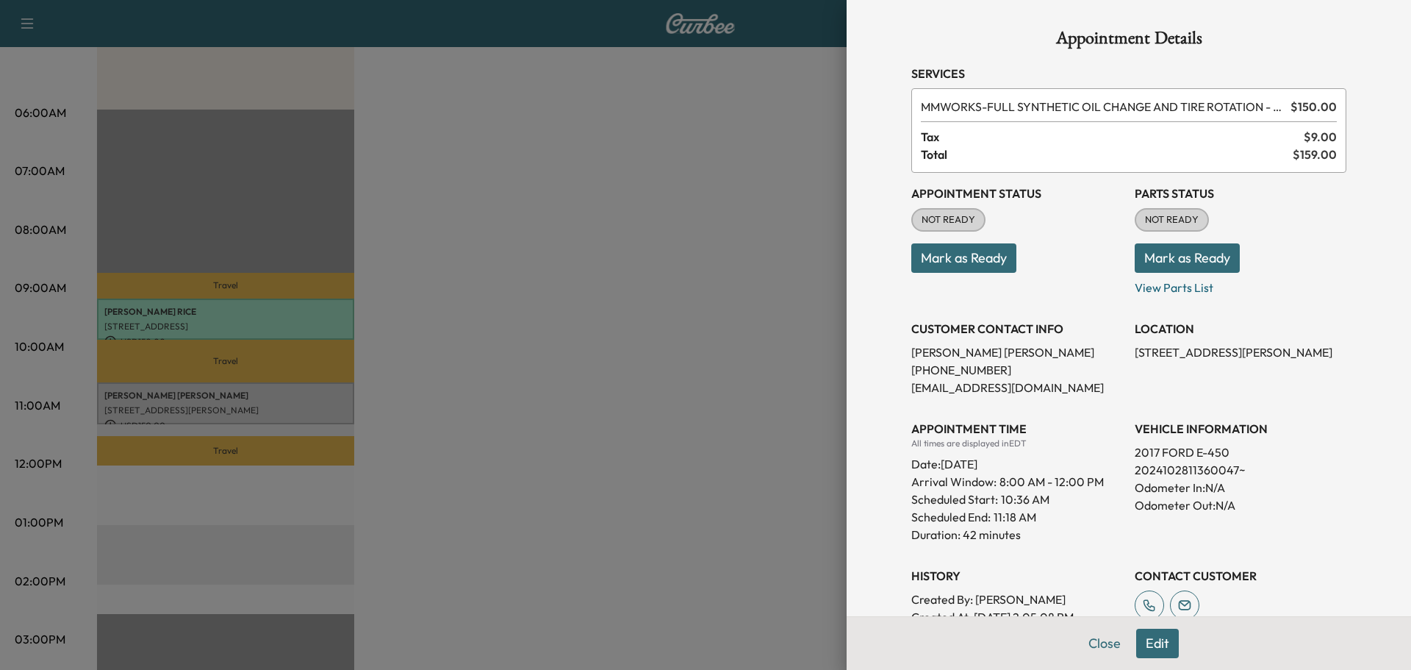
click at [1166, 467] on p "2024102811360047~" at bounding box center [1241, 470] width 212 height 18
copy p "2024102811360047"
click at [1106, 645] on button "Close" at bounding box center [1104, 642] width 51 height 29
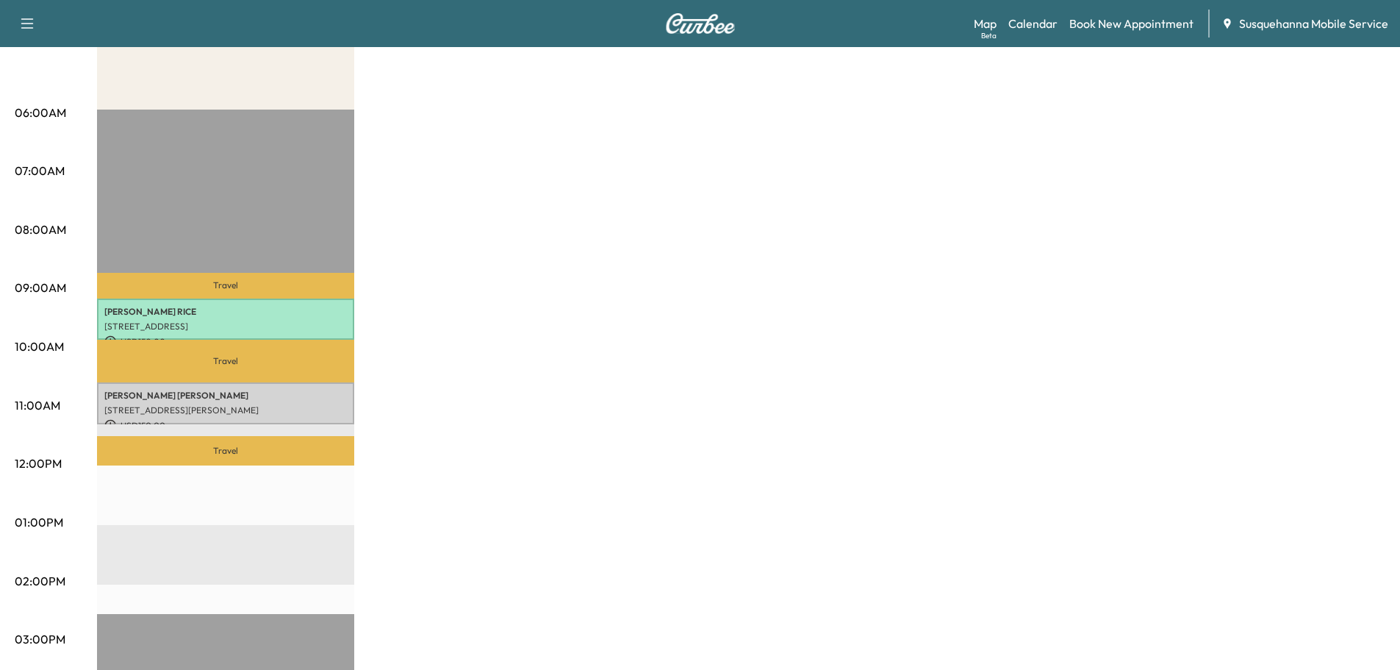
click at [309, 426] on div "Travel [PERSON_NAME] [STREET_ADDRESS] USD 150.00 9:11 am - 9:53 am Travel [PERS…" at bounding box center [225, 585] width 257 height 950
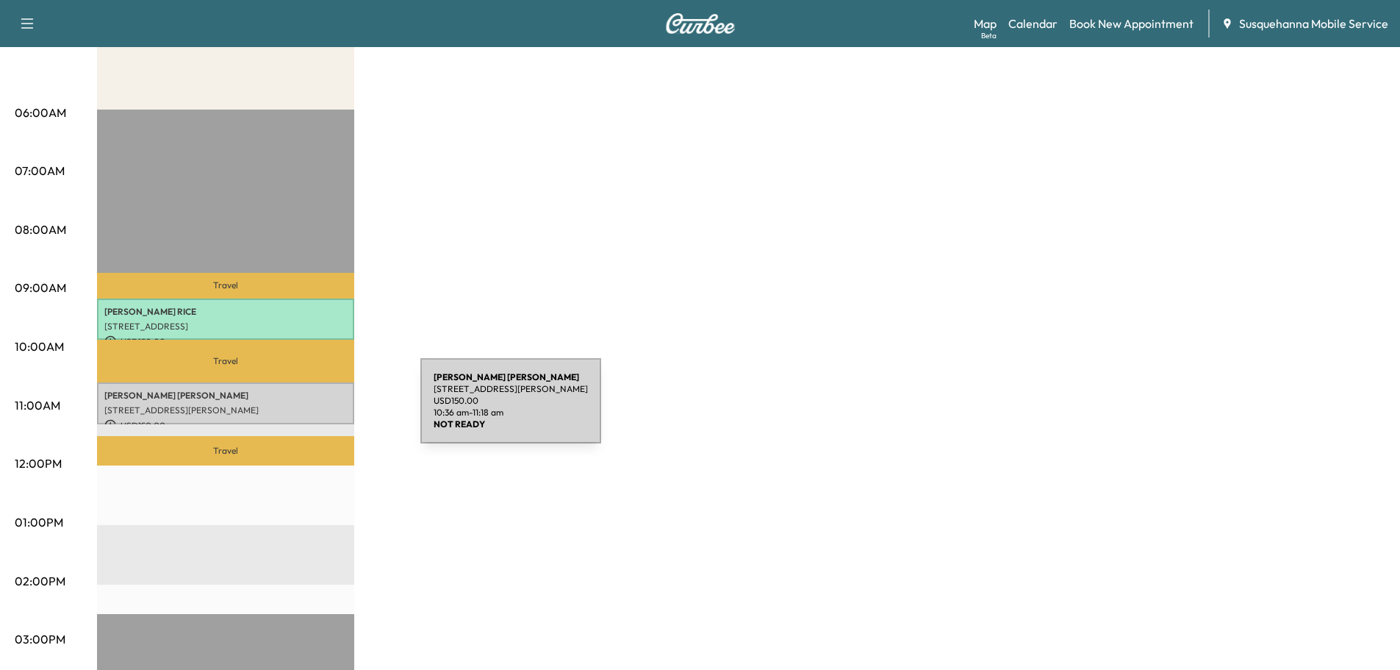
click at [310, 409] on p "[STREET_ADDRESS][PERSON_NAME]" at bounding box center [225, 410] width 243 height 12
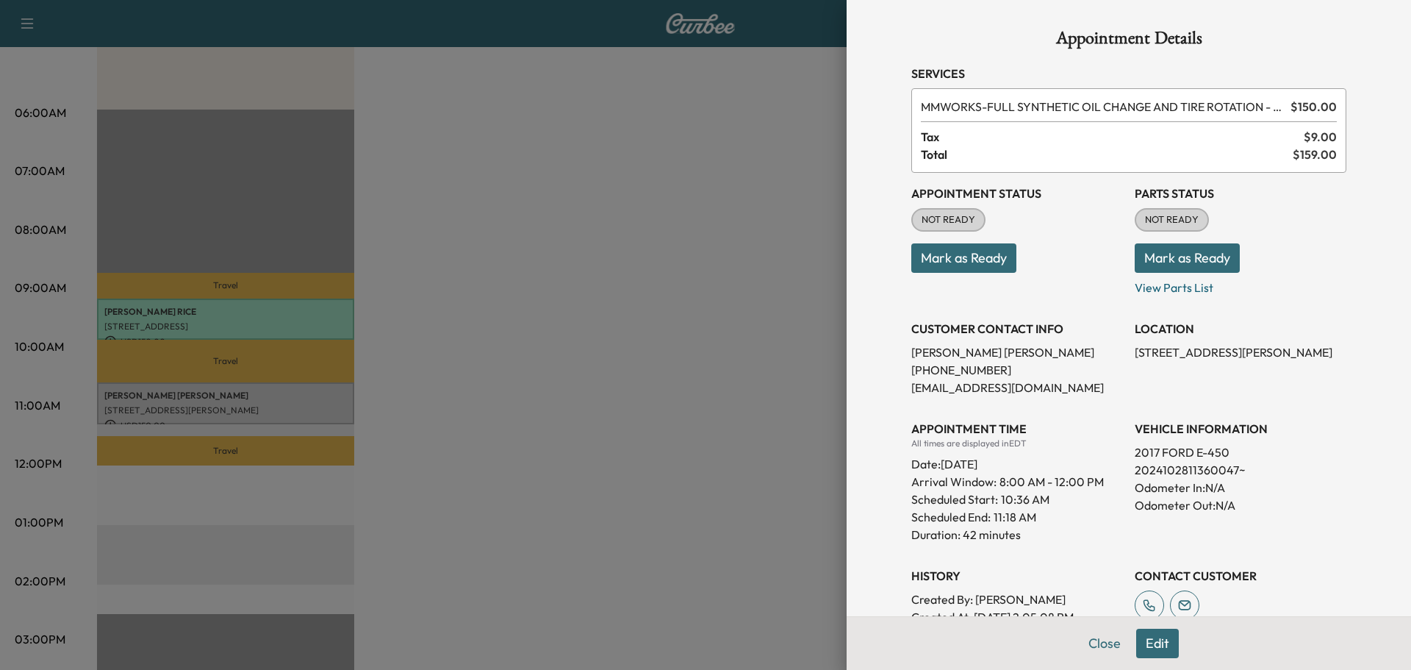
click at [1143, 636] on button "Edit" at bounding box center [1157, 642] width 43 height 29
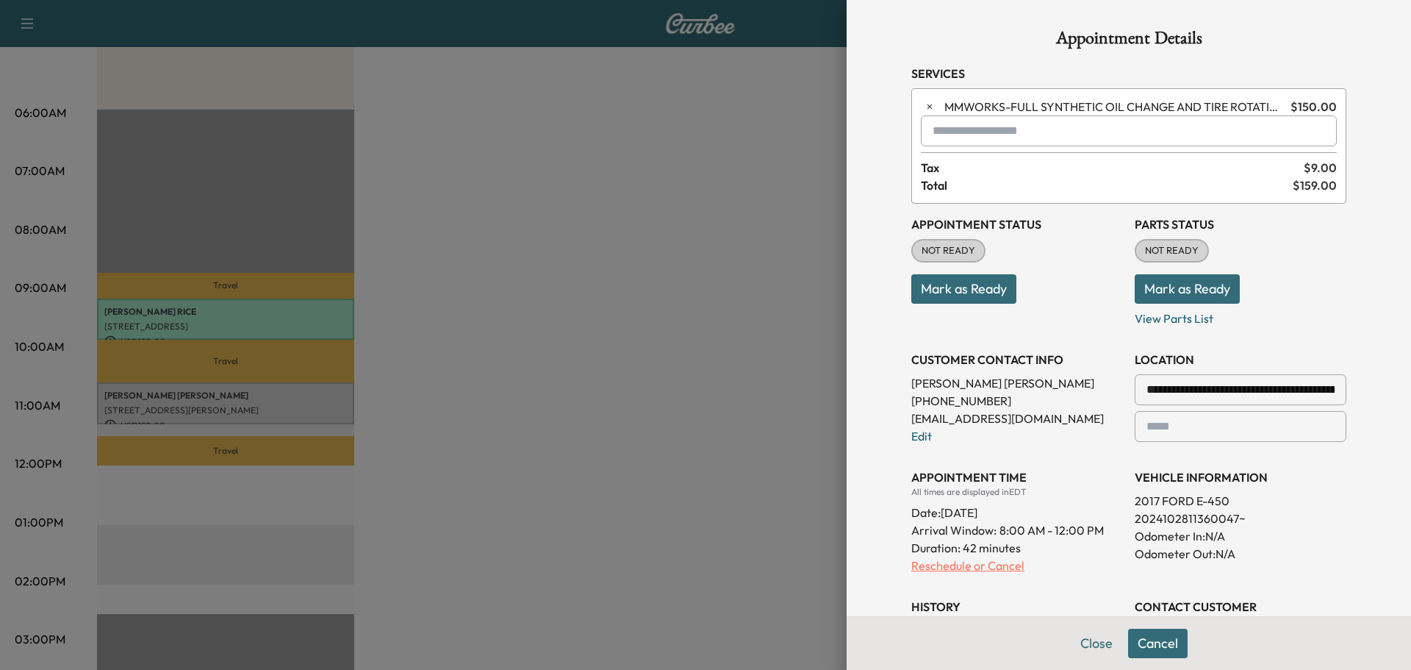
click at [958, 563] on p "Reschedule or Cancel" at bounding box center [1017, 565] width 212 height 18
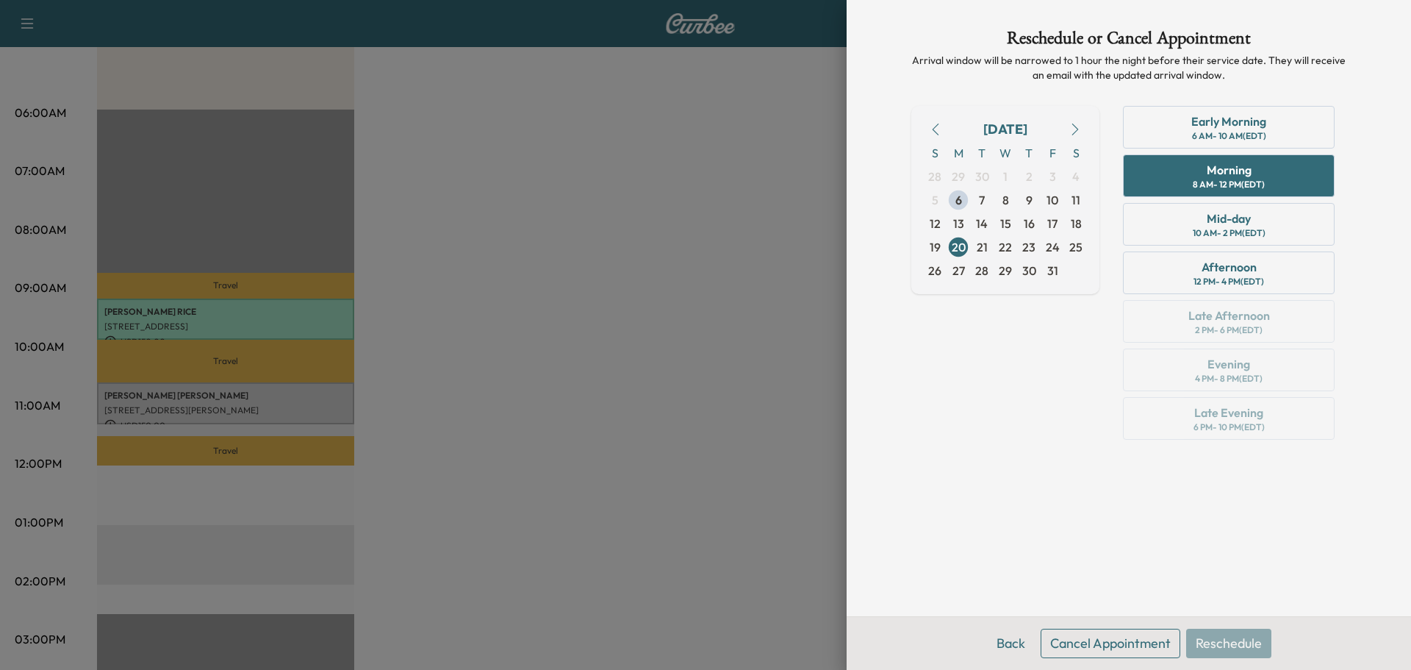
click at [1137, 645] on button "Cancel Appointment" at bounding box center [1111, 642] width 140 height 29
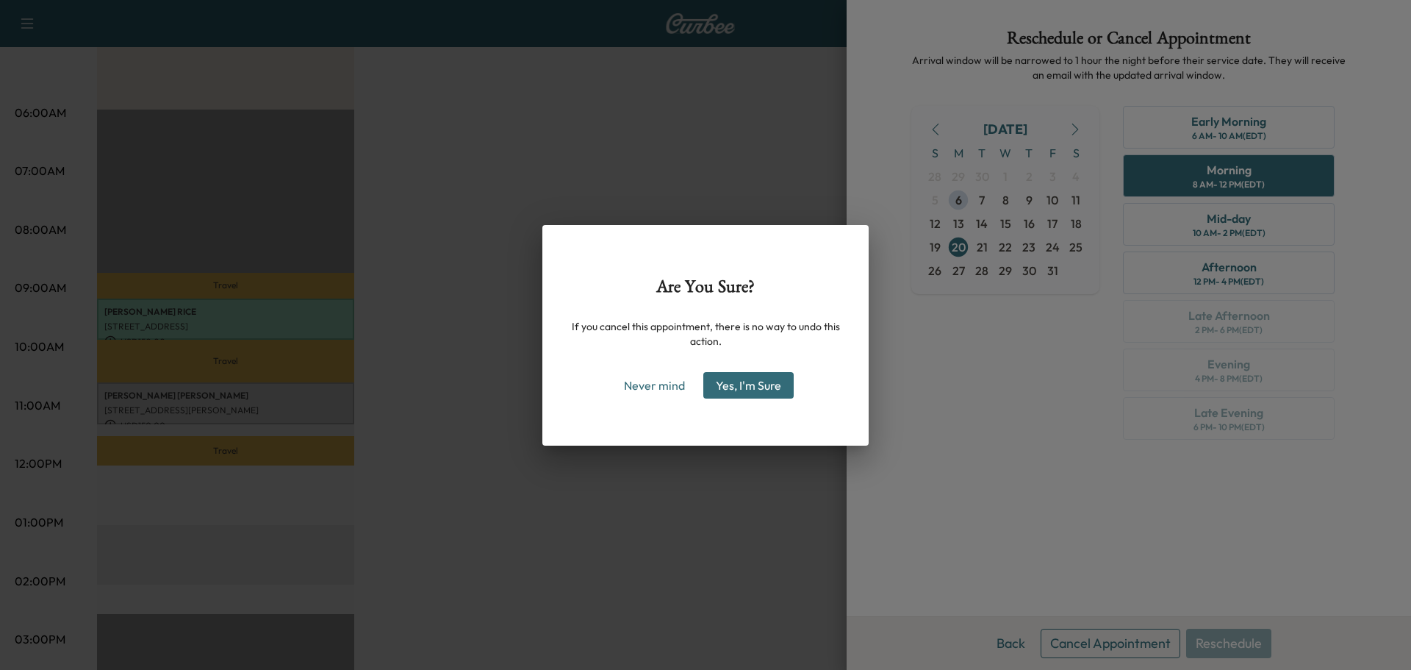
click at [778, 390] on button "Yes, I'm Sure" at bounding box center [748, 385] width 90 height 26
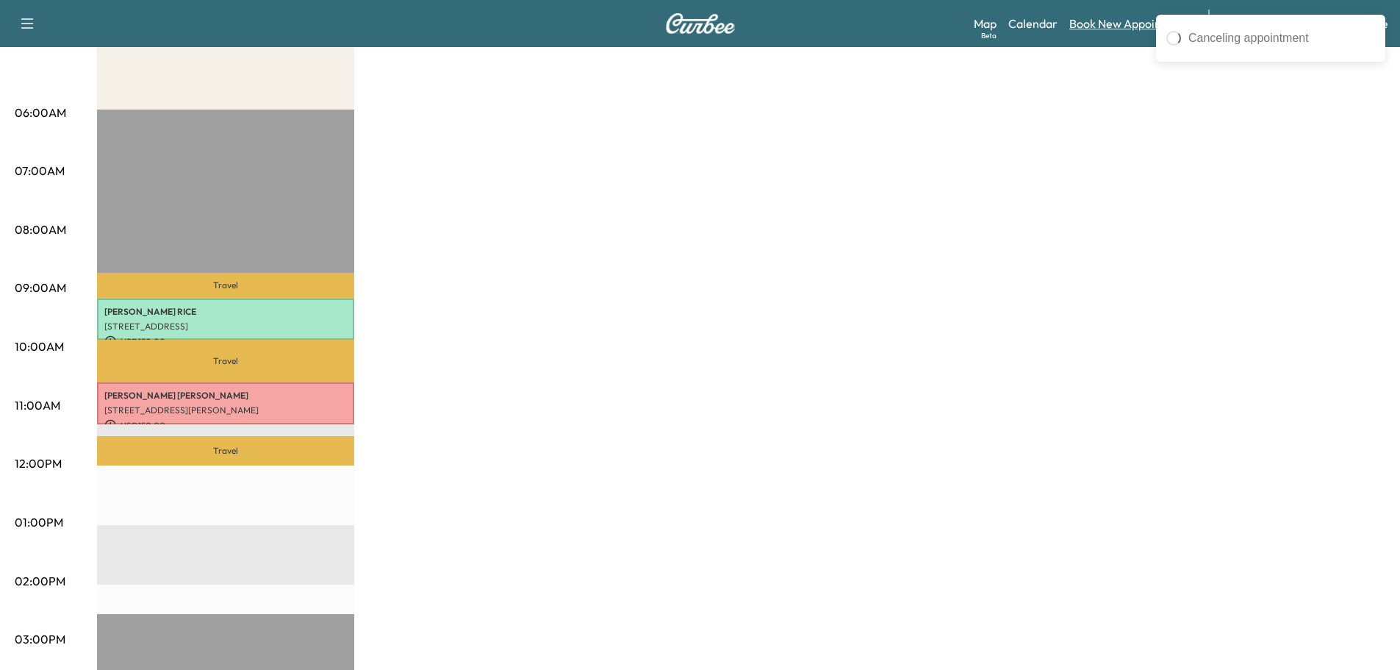
click at [1126, 21] on link "Book New Appointment" at bounding box center [1131, 24] width 124 height 18
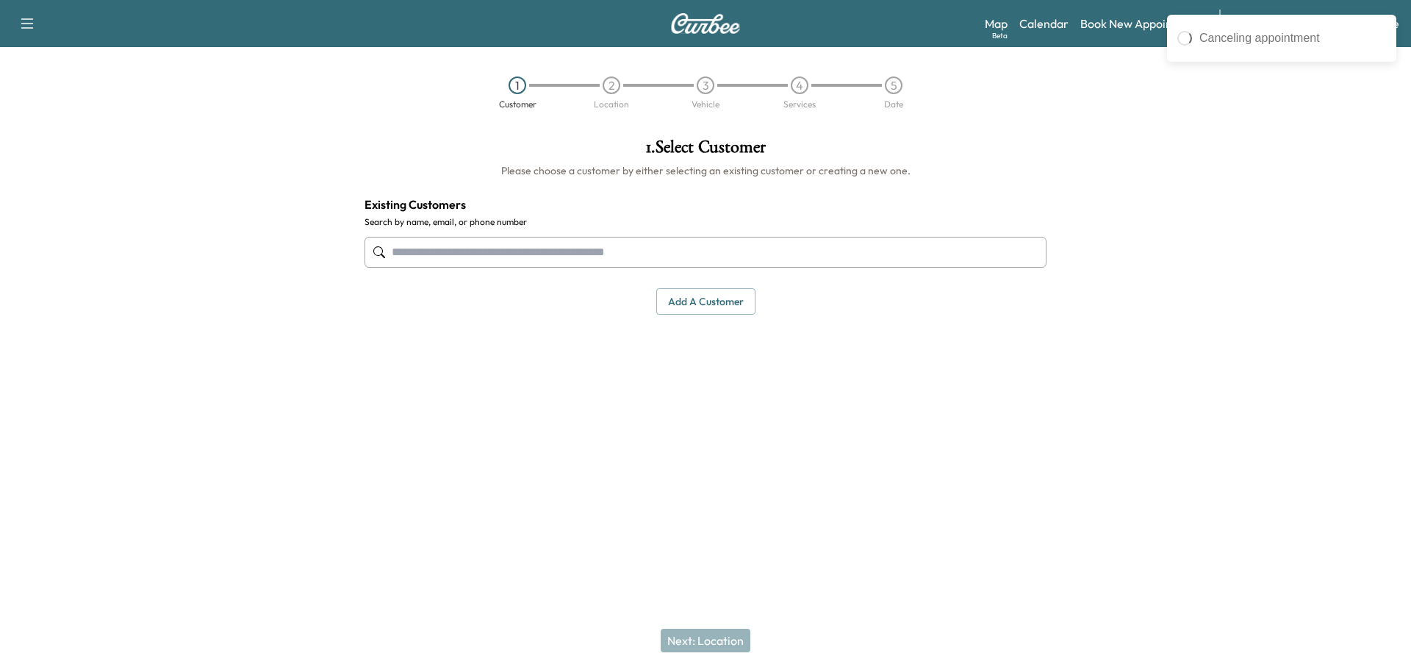
click at [611, 243] on input "text" at bounding box center [706, 252] width 682 height 31
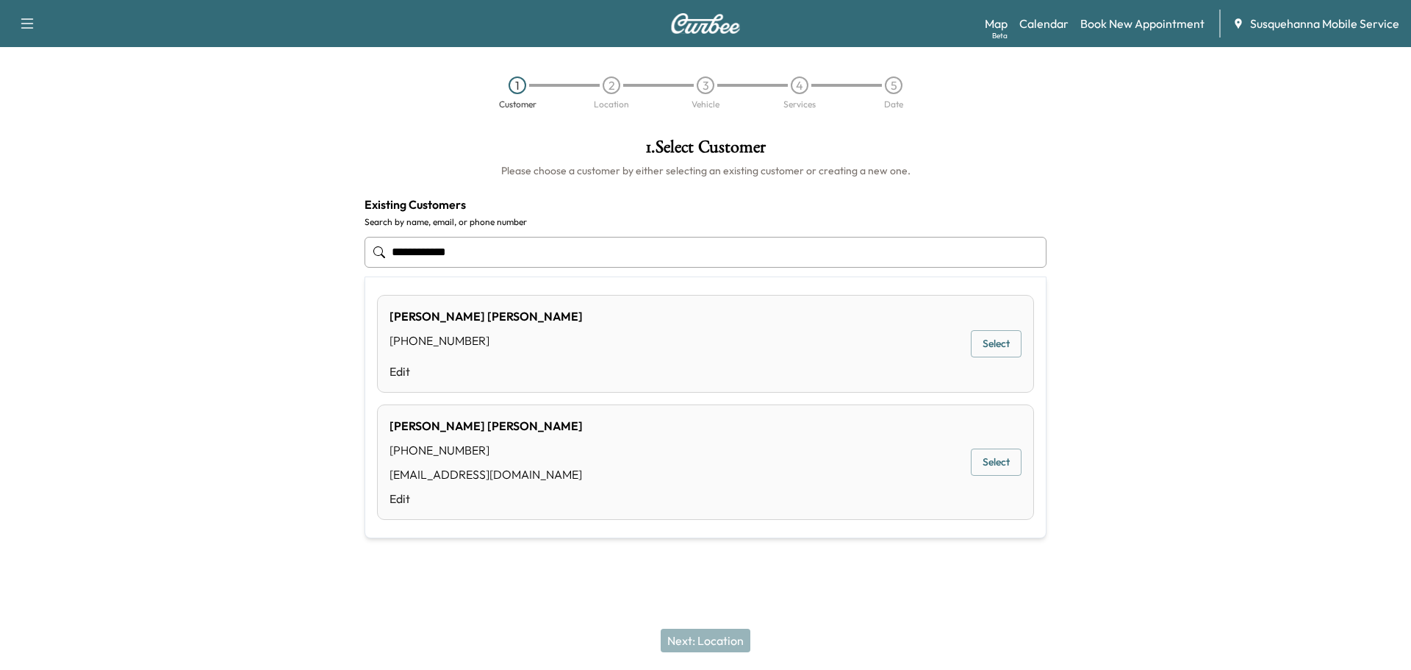
click at [983, 461] on button "Select" at bounding box center [996, 461] width 51 height 27
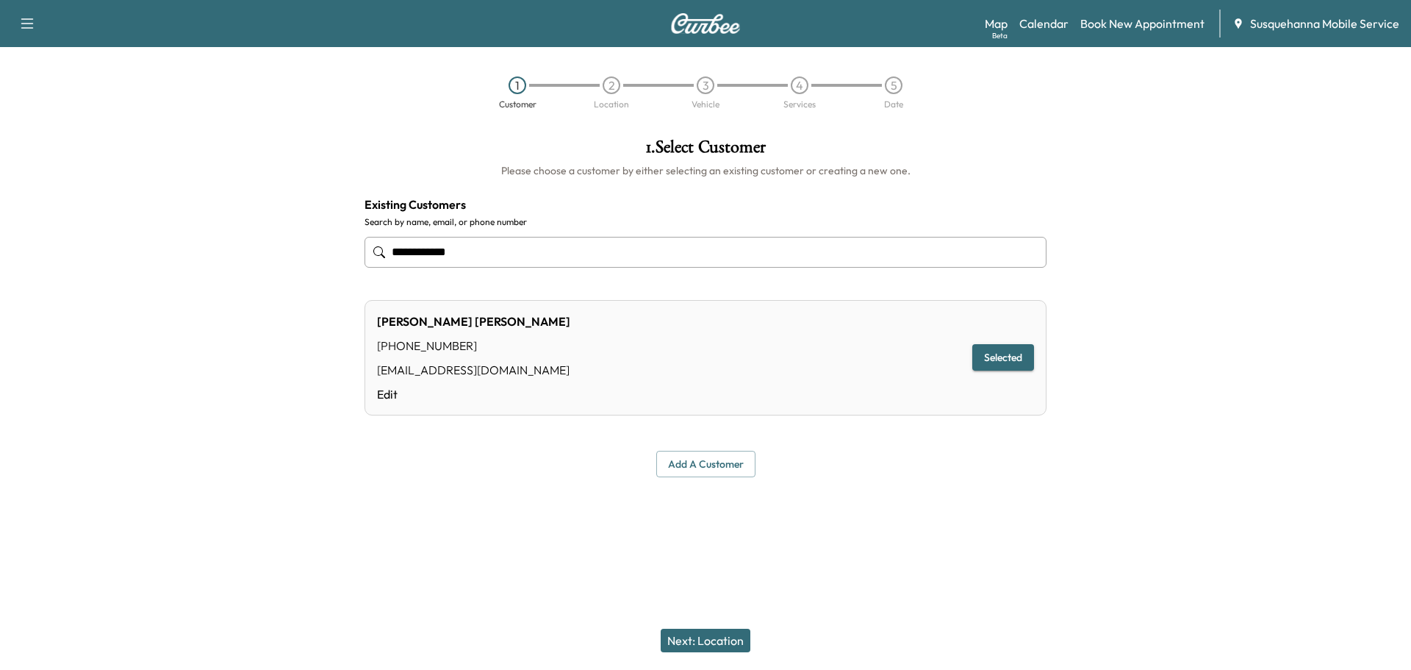
type input "**********"
click at [706, 631] on button "Next: Location" at bounding box center [706, 640] width 90 height 24
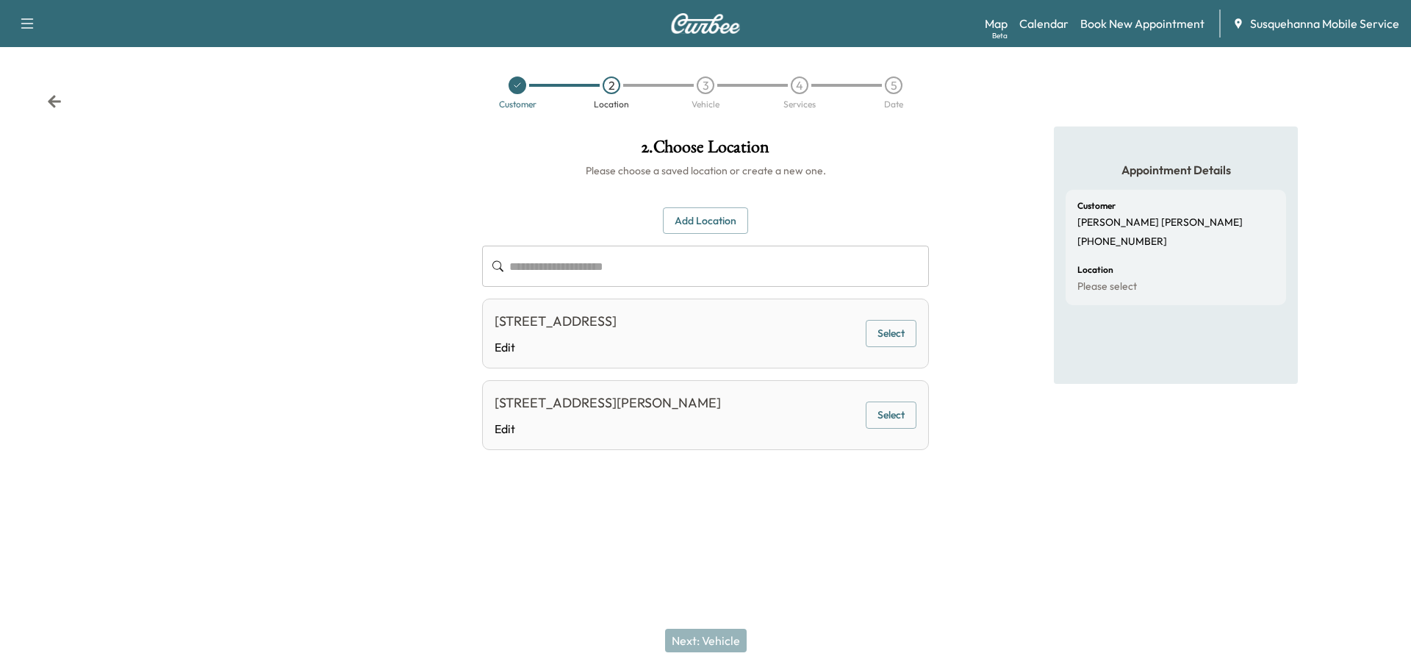
click at [906, 415] on button "Select" at bounding box center [891, 414] width 51 height 27
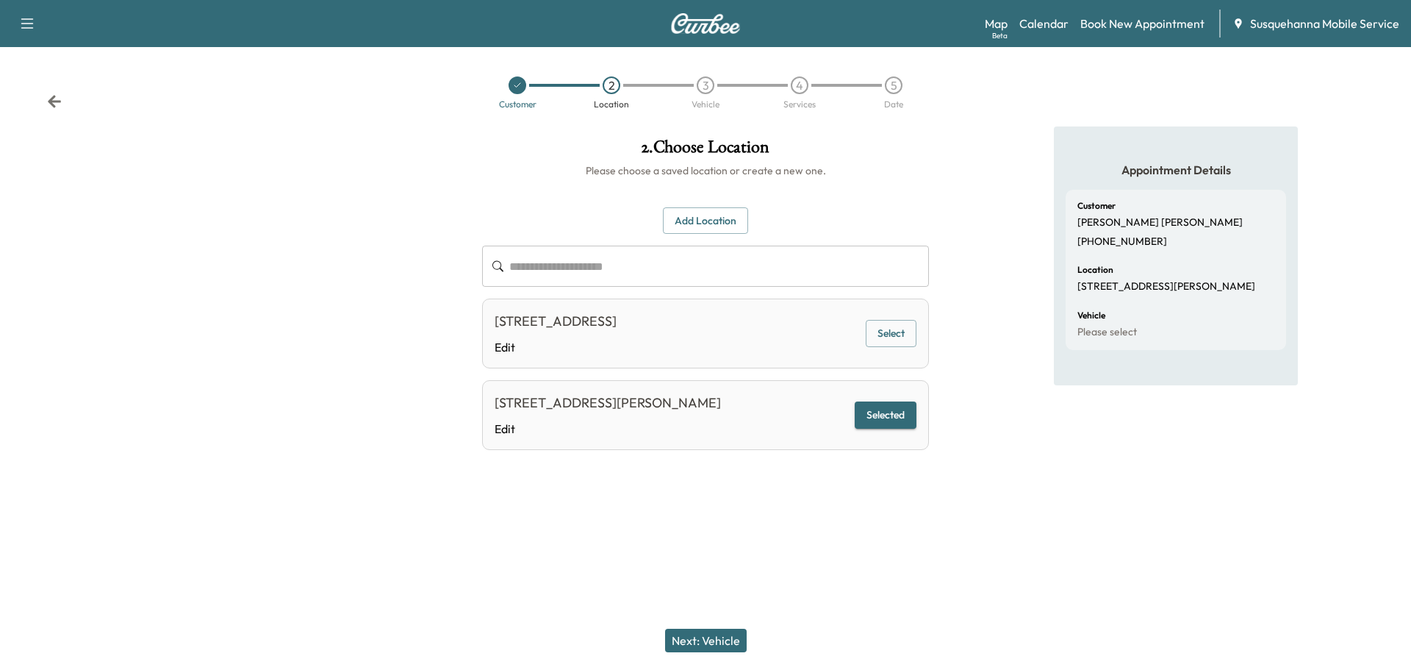
click at [731, 639] on button "Next: Vehicle" at bounding box center [706, 640] width 82 height 24
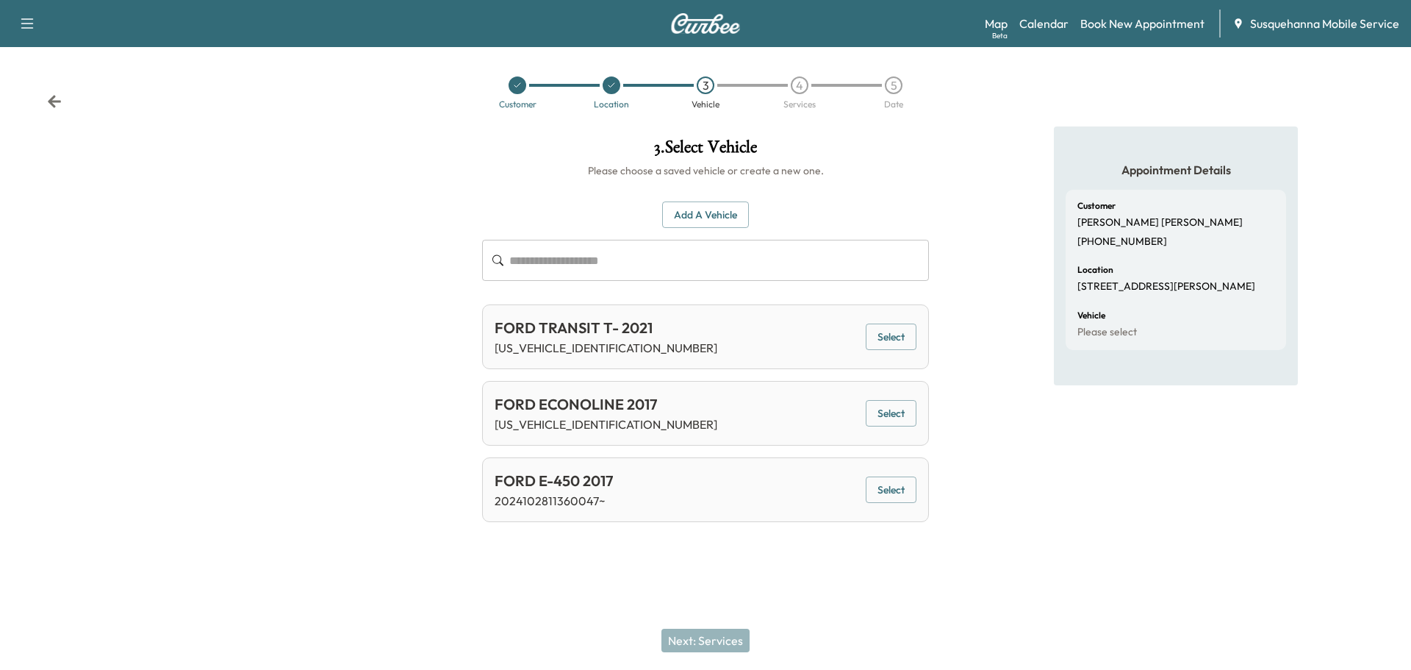
click at [897, 415] on button "Select" at bounding box center [891, 413] width 51 height 27
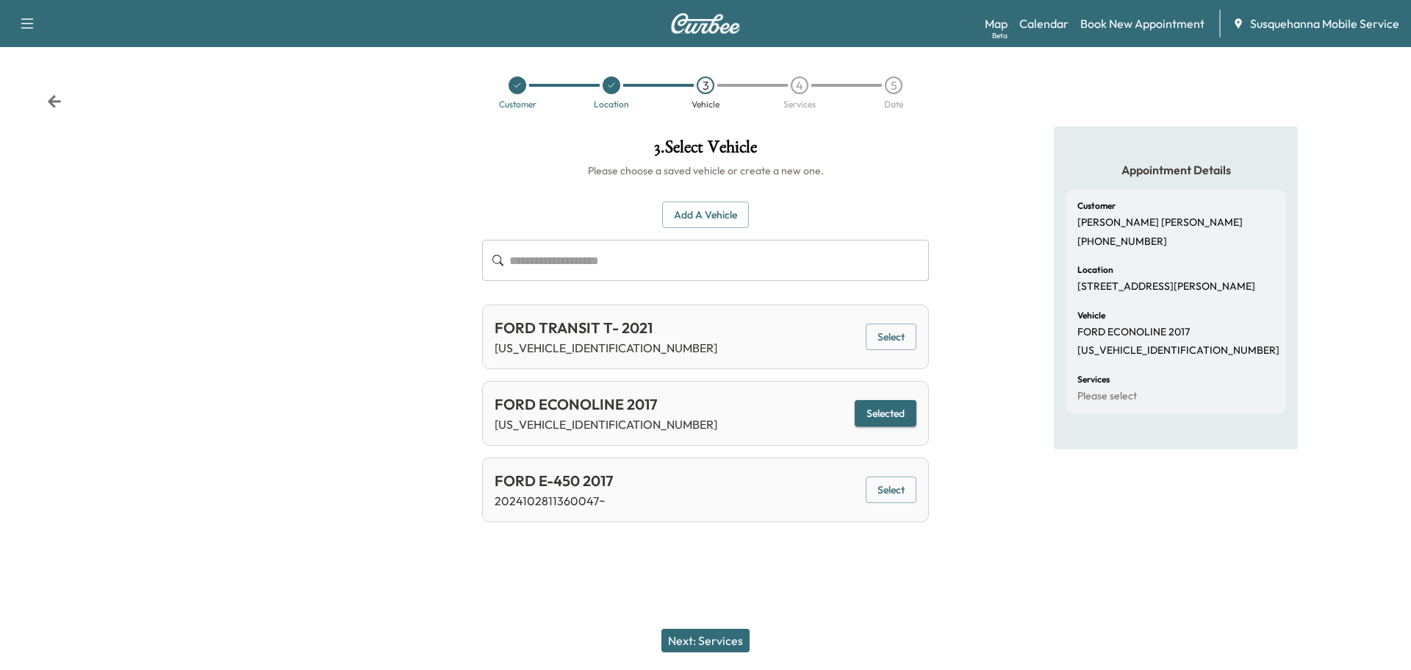
click at [734, 641] on button "Next: Services" at bounding box center [705, 640] width 88 height 24
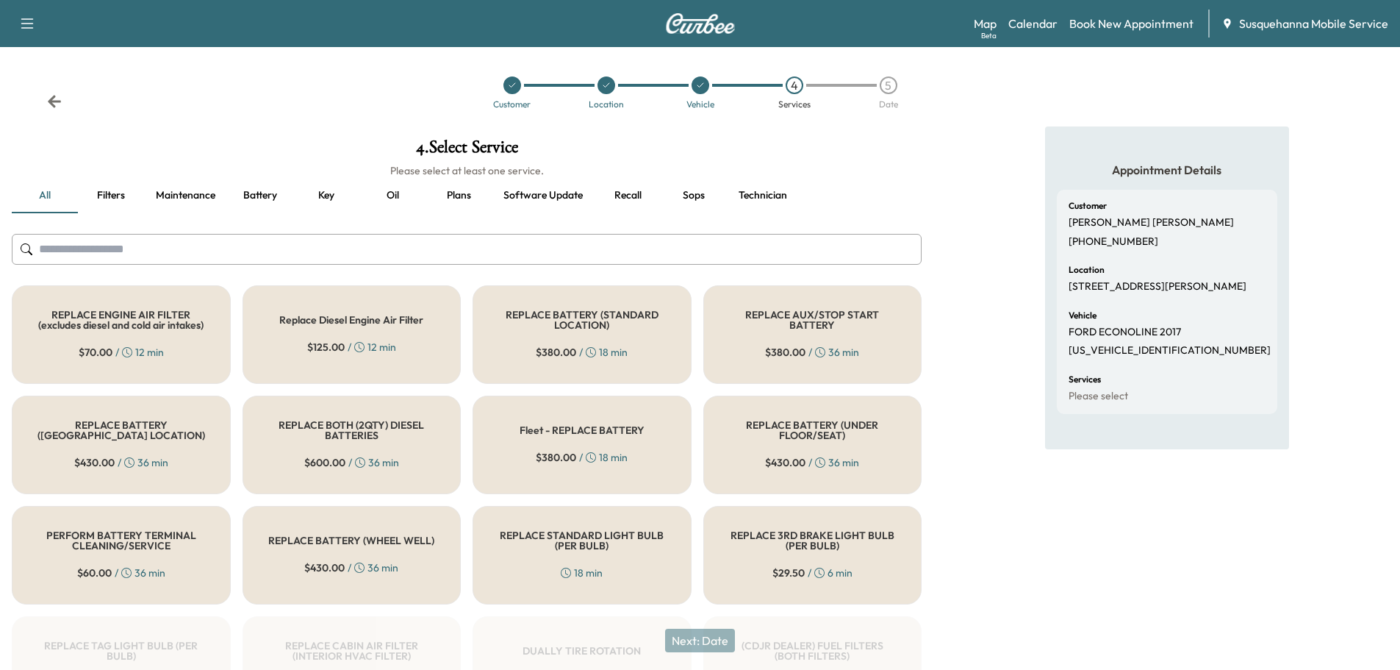
click at [562, 258] on input "text" at bounding box center [467, 249] width 910 height 31
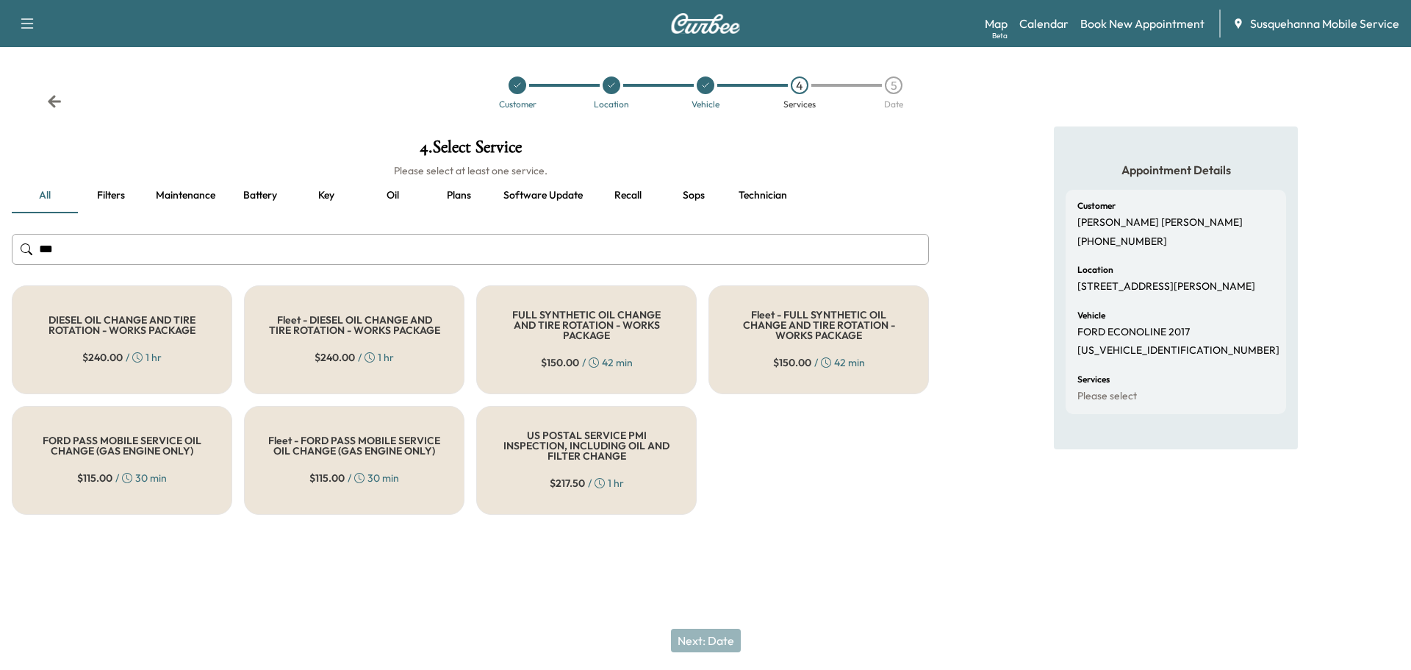
type input "***"
click at [564, 329] on h5 "FULL SYNTHETIC OIL CHANGE AND TIRE ROTATION - WORKS PACKAGE" at bounding box center [587, 324] width 172 height 31
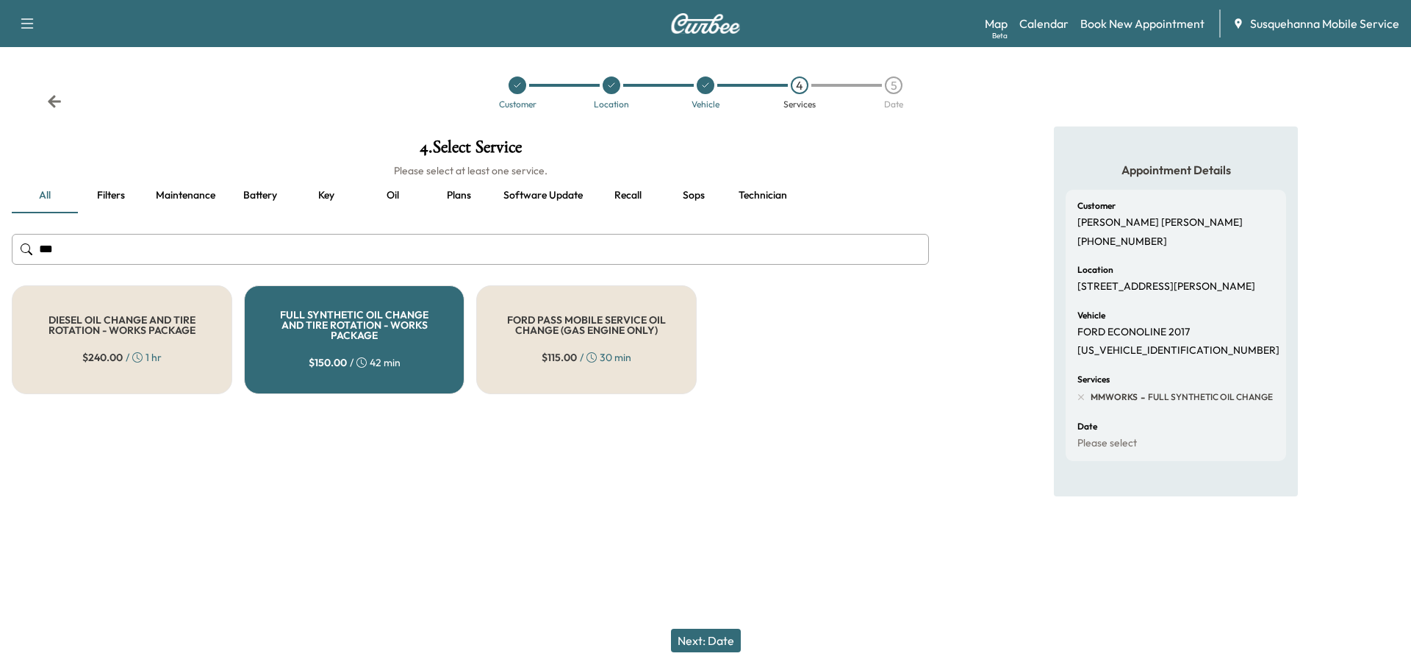
click at [694, 642] on button "Next: Date" at bounding box center [706, 640] width 70 height 24
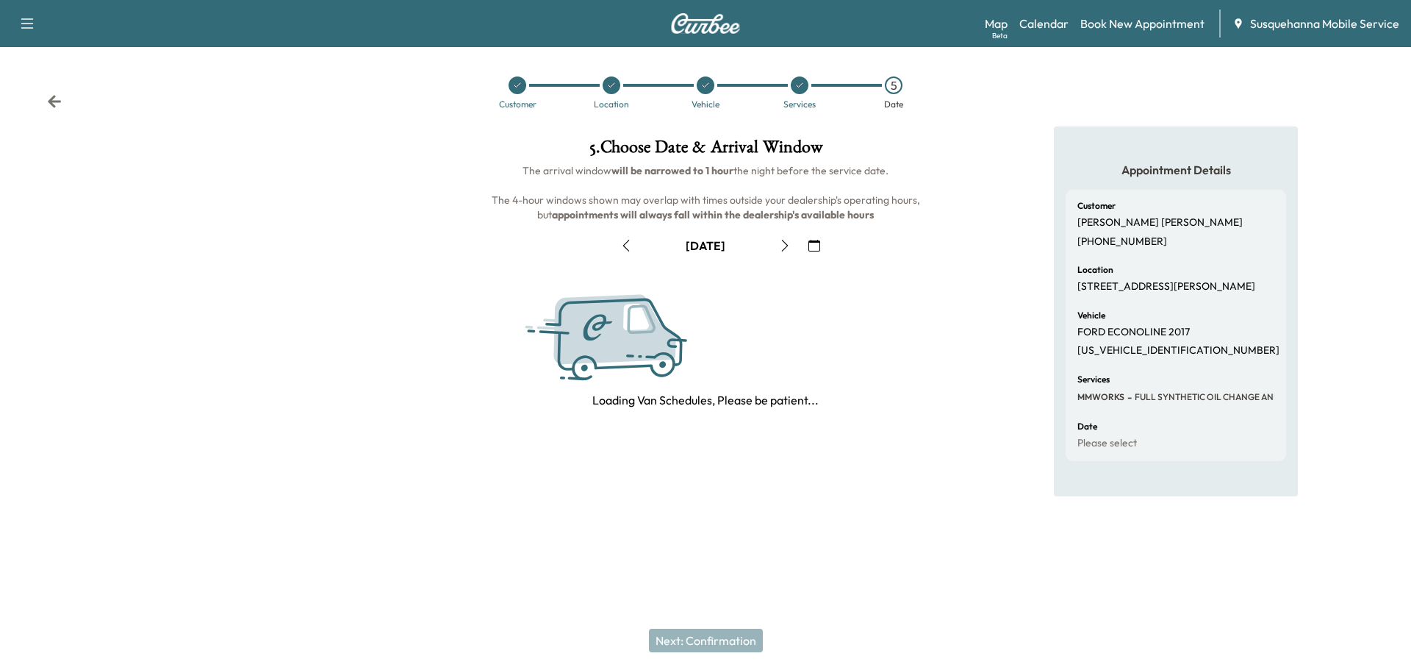
click at [819, 250] on icon "button" at bounding box center [814, 246] width 12 height 12
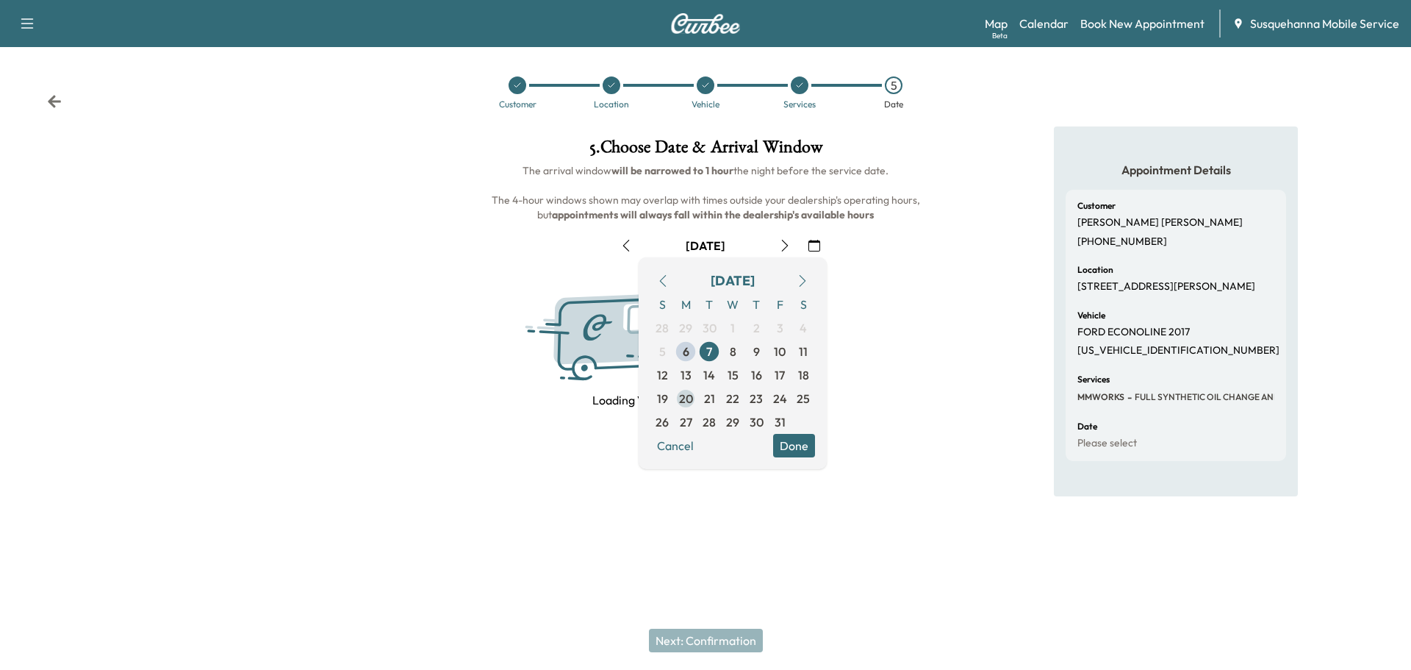
click at [684, 396] on span "20" at bounding box center [686, 399] width 14 height 18
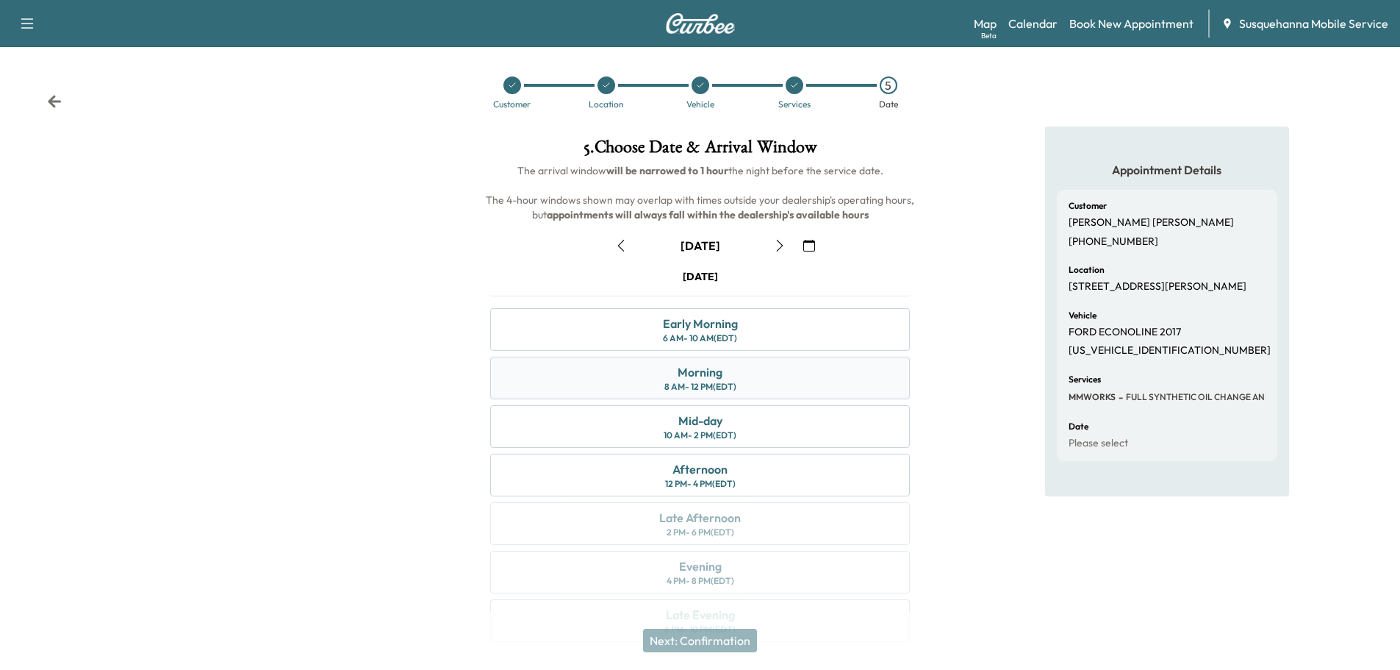
click at [704, 383] on div "8 AM - 12 PM (EDT)" at bounding box center [700, 387] width 72 height 12
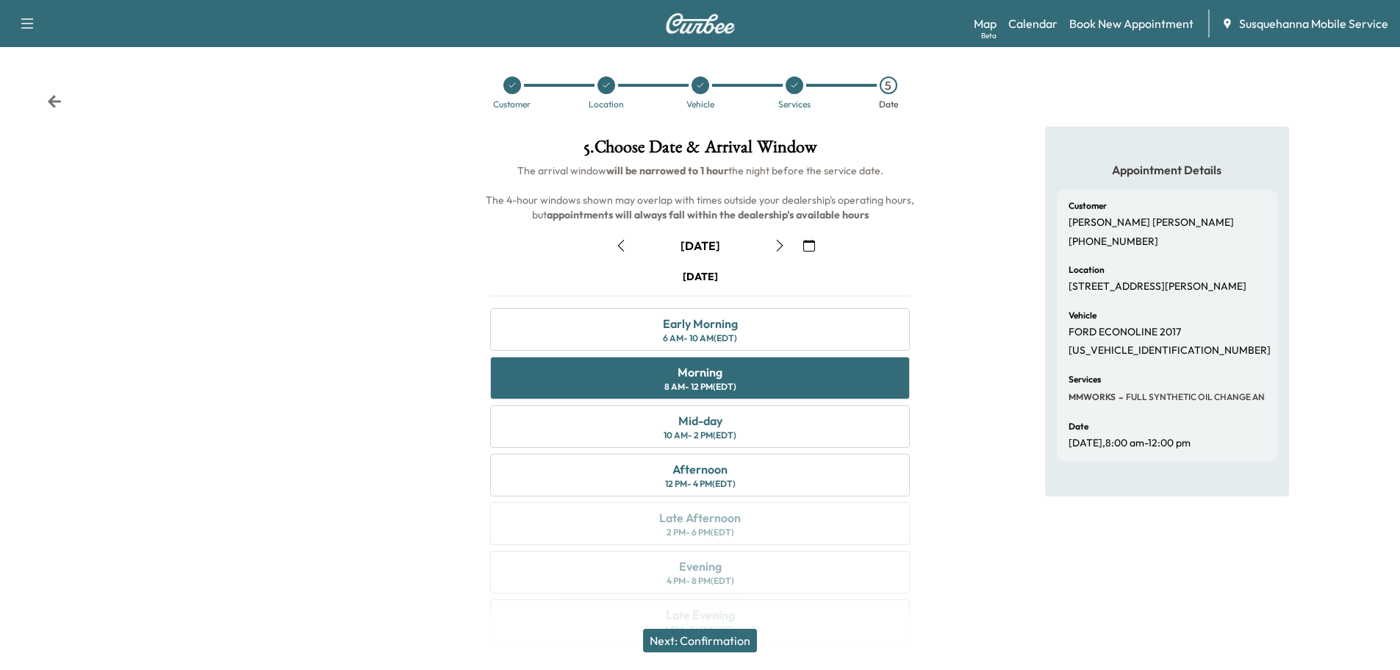
click at [721, 633] on button "Next: Confirmation" at bounding box center [700, 640] width 114 height 24
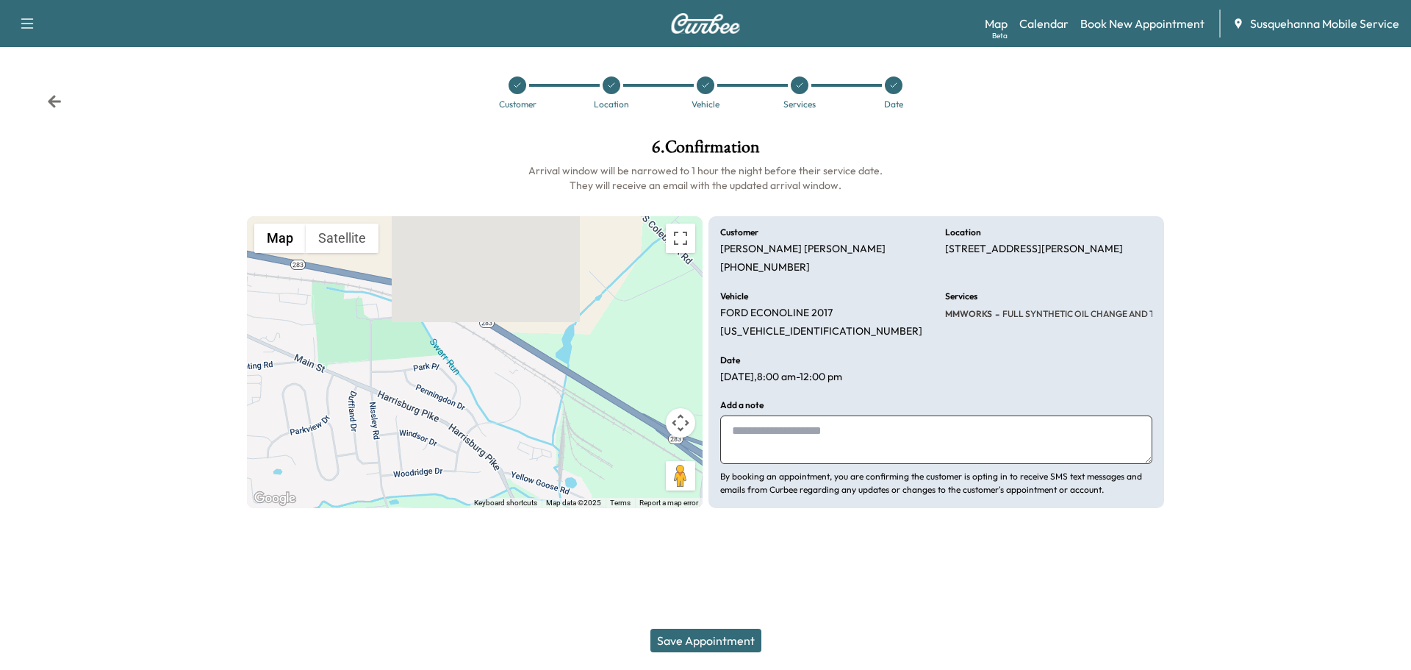
click at [808, 453] on textarea at bounding box center [936, 439] width 432 height 49
type textarea "**********"
click at [743, 648] on button "Save Appointment" at bounding box center [705, 640] width 111 height 24
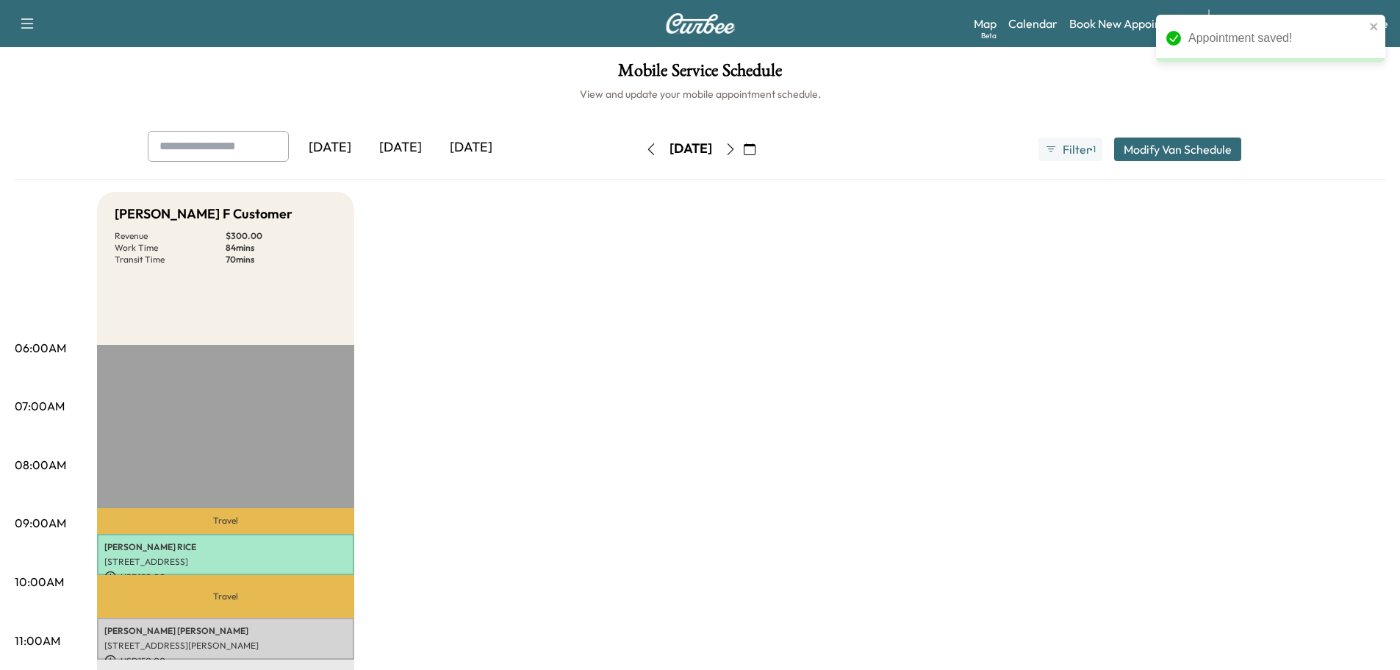
scroll to position [392, 0]
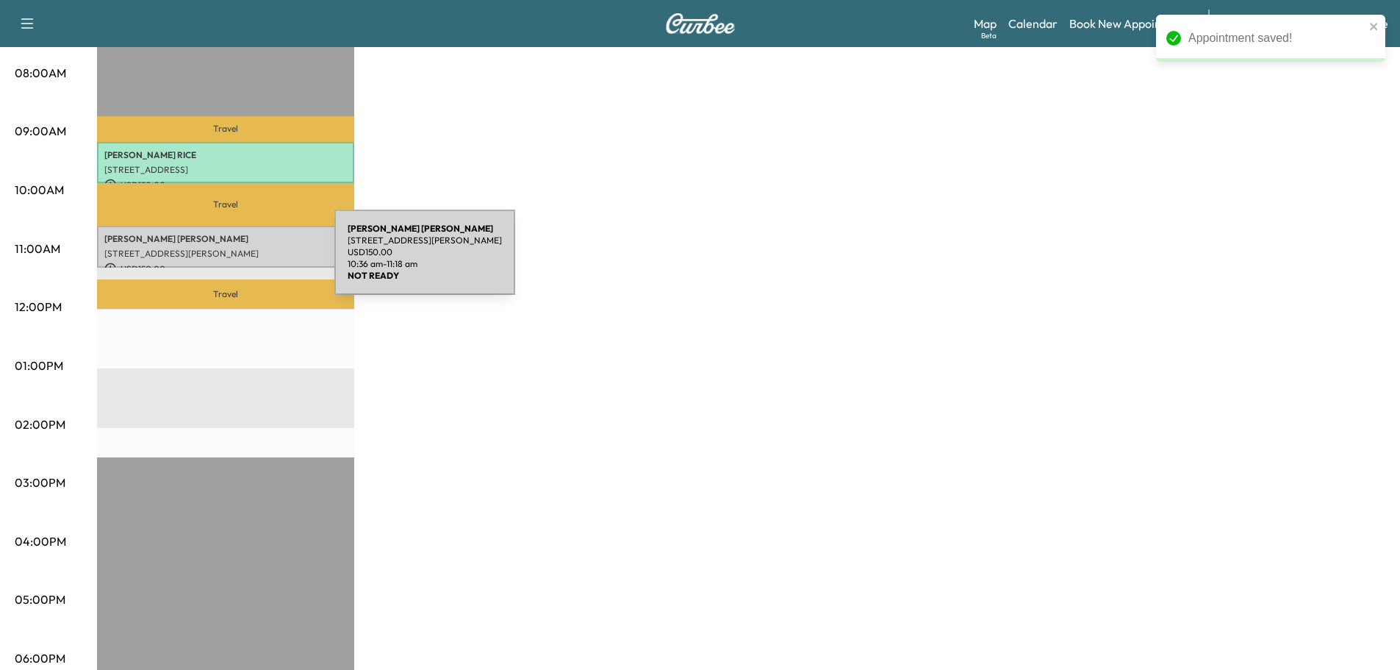
click at [225, 262] on p "USD 150.00" at bounding box center [225, 268] width 243 height 13
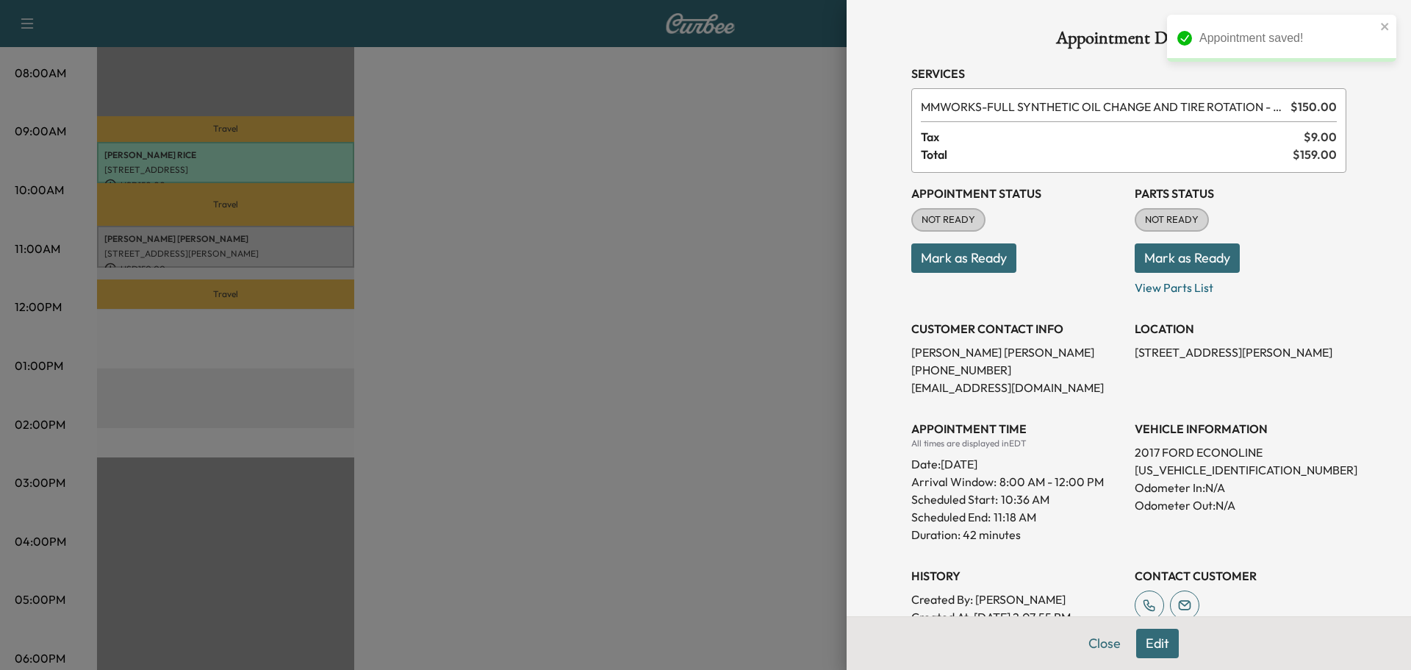
drag, startPoint x: 1128, startPoint y: 353, endPoint x: 1274, endPoint y: 355, distance: 146.3
click at [1278, 355] on p "[STREET_ADDRESS][PERSON_NAME]" at bounding box center [1241, 352] width 212 height 18
drag, startPoint x: 1264, startPoint y: 355, endPoint x: 1106, endPoint y: 328, distance: 160.3
click at [1106, 328] on h3 "CUSTOMER CONTACT INFO" at bounding box center [1017, 329] width 212 height 18
drag, startPoint x: 1121, startPoint y: 354, endPoint x: 1278, endPoint y: 353, distance: 157.3
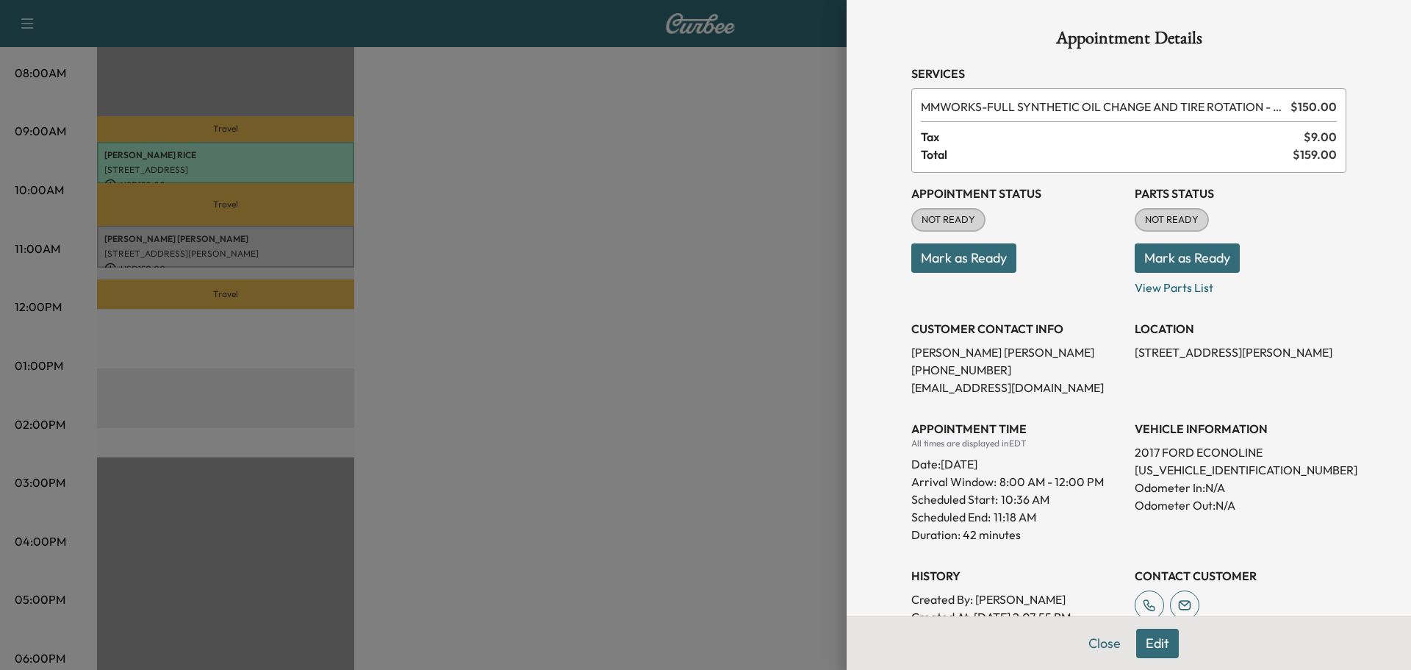
click at [1278, 353] on div "Appointment Status NOT READY Mark as Ready Parts Status NOT READY Mark as Ready…" at bounding box center [1128, 399] width 435 height 453
copy p "[STREET_ADDRESS][PERSON_NAME]"
click at [1088, 636] on button "Close" at bounding box center [1104, 642] width 51 height 29
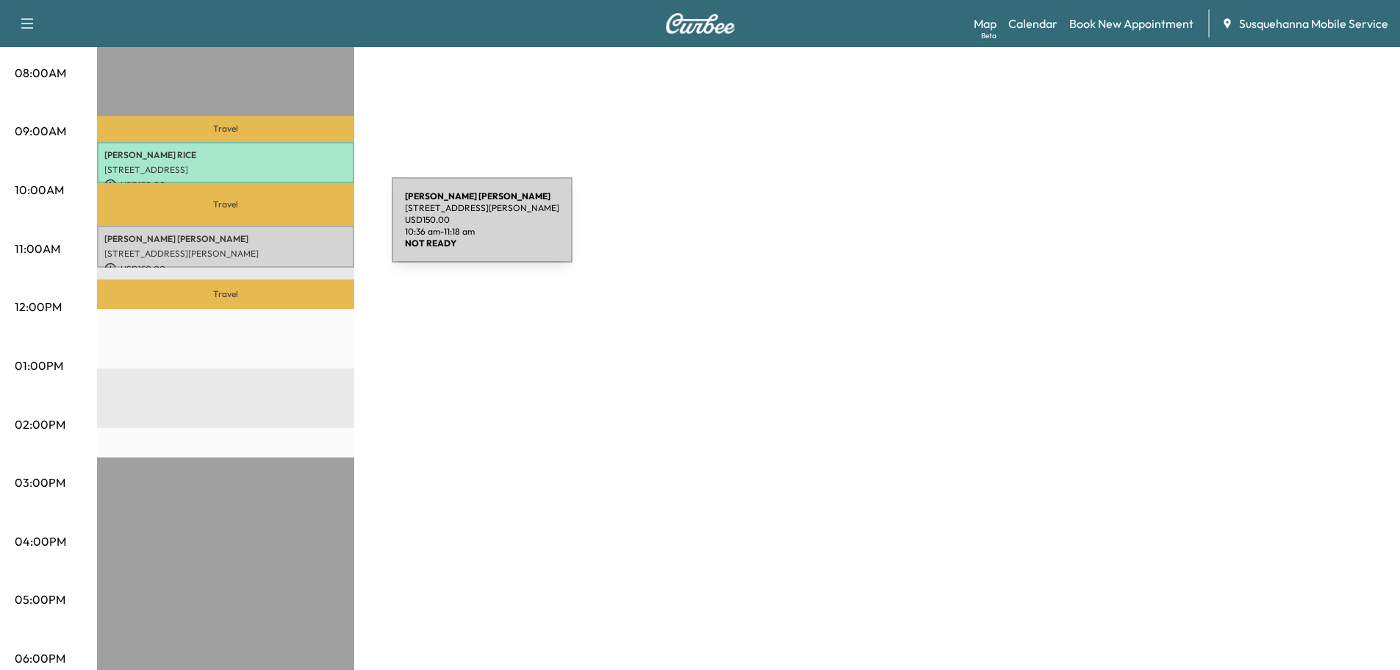
click at [280, 229] on div "[PERSON_NAME] [STREET_ADDRESS][PERSON_NAME] USD 150.00 10:36 am - 11:18 am" at bounding box center [225, 247] width 257 height 42
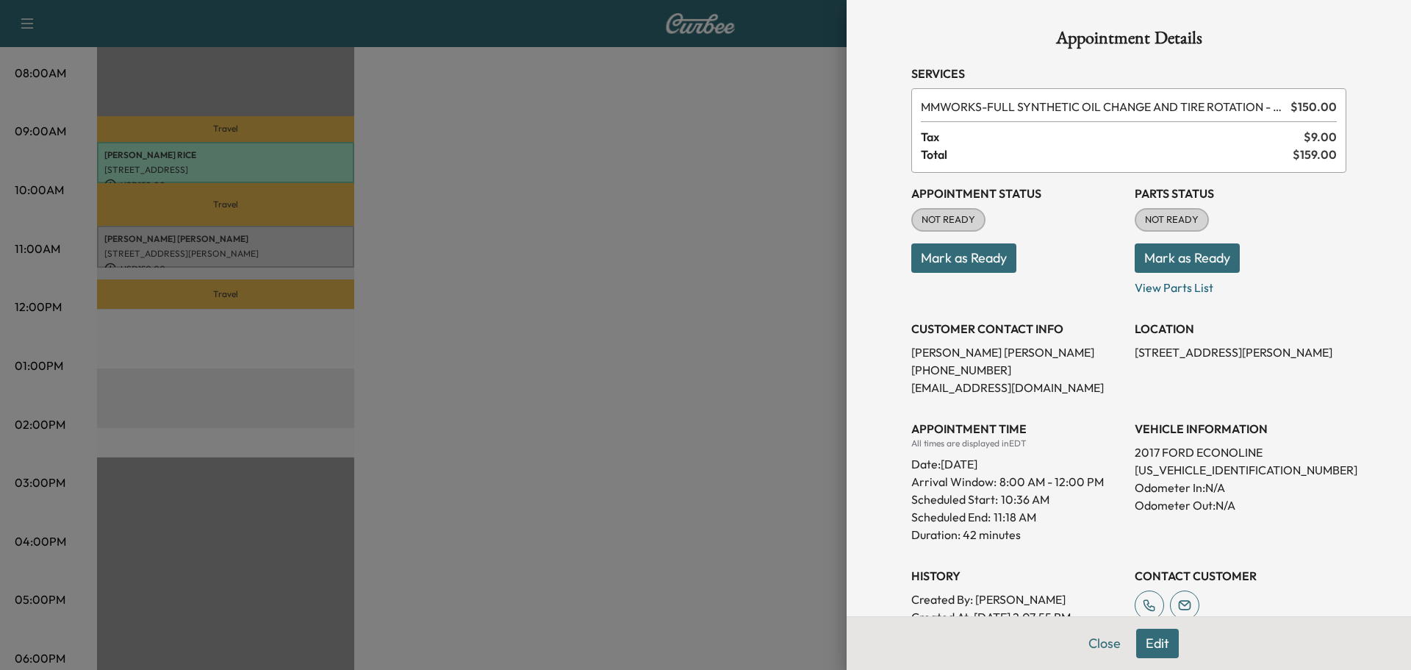
click at [1159, 263] on button "Mark as Ready" at bounding box center [1187, 257] width 105 height 29
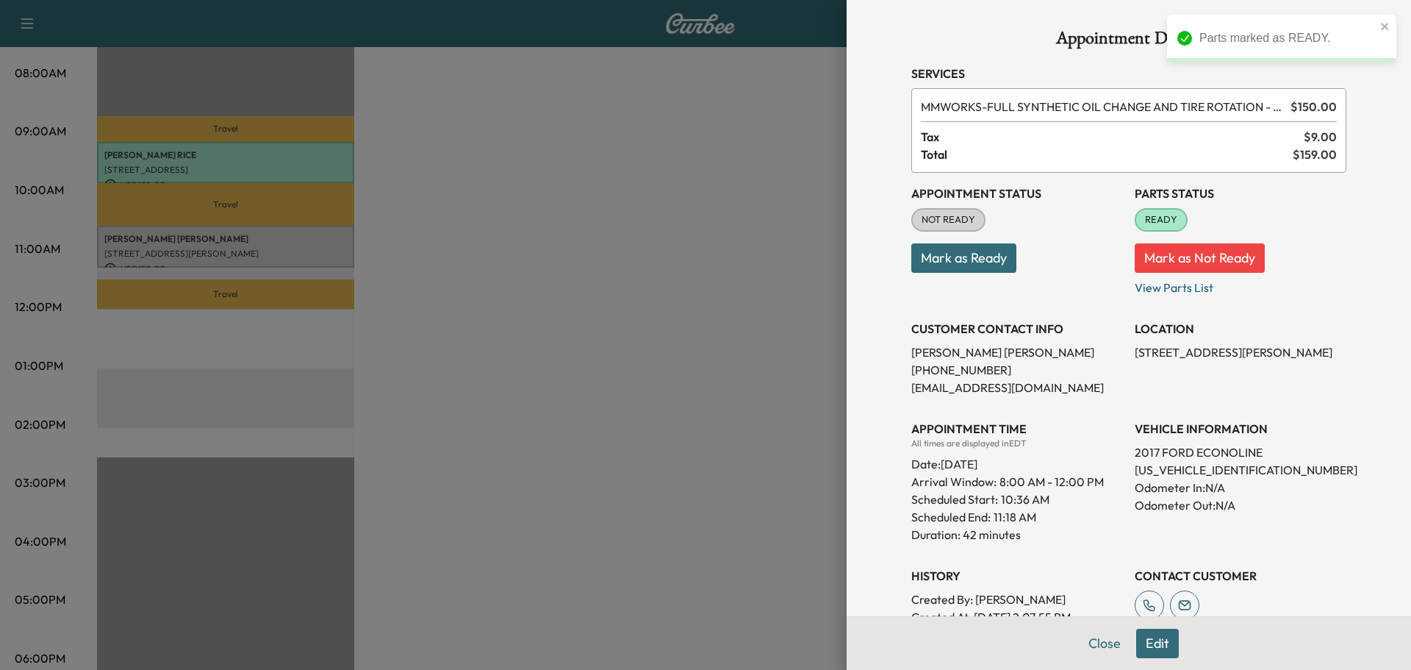
click at [930, 265] on button "Mark as Ready" at bounding box center [963, 257] width 105 height 29
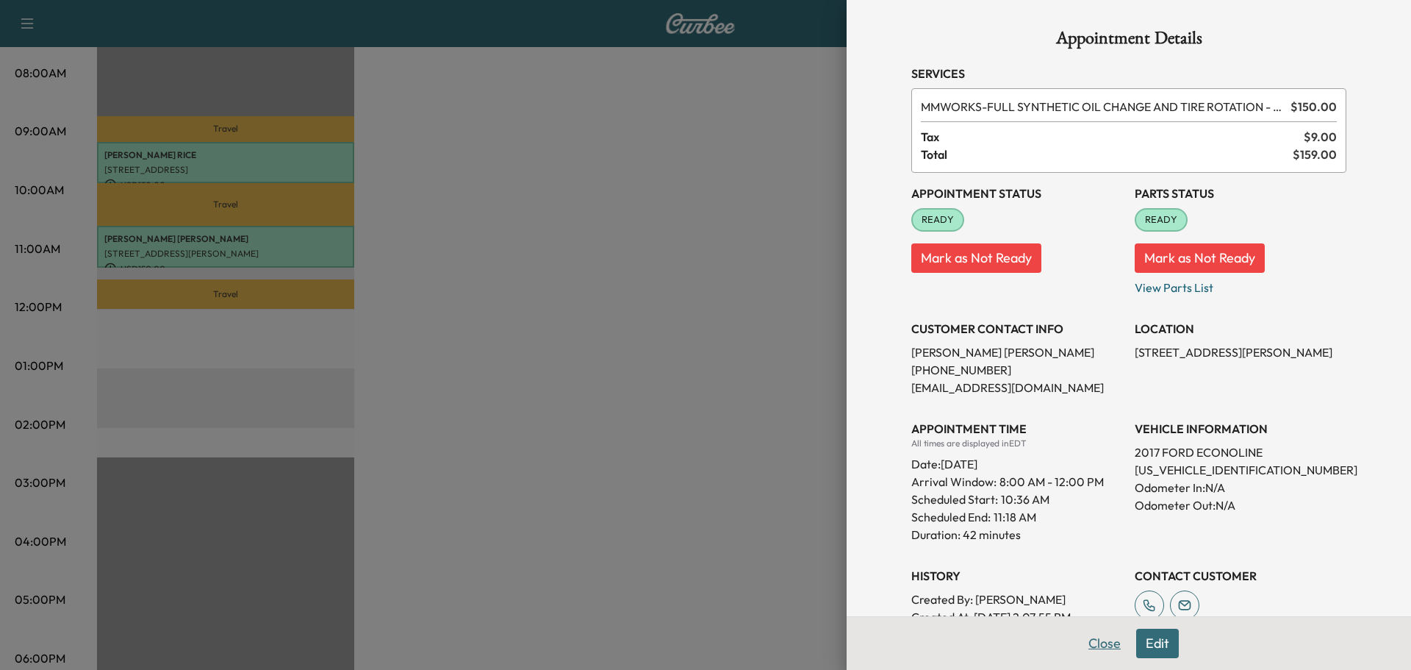
click at [1089, 653] on button "Close" at bounding box center [1104, 642] width 51 height 29
